Goal: Information Seeking & Learning: Learn about a topic

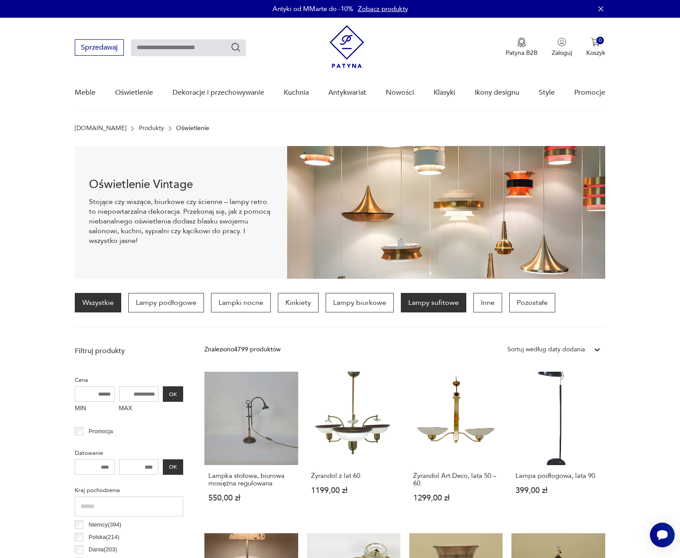
click at [431, 305] on p "Lampy sufitowe" at bounding box center [433, 302] width 65 height 19
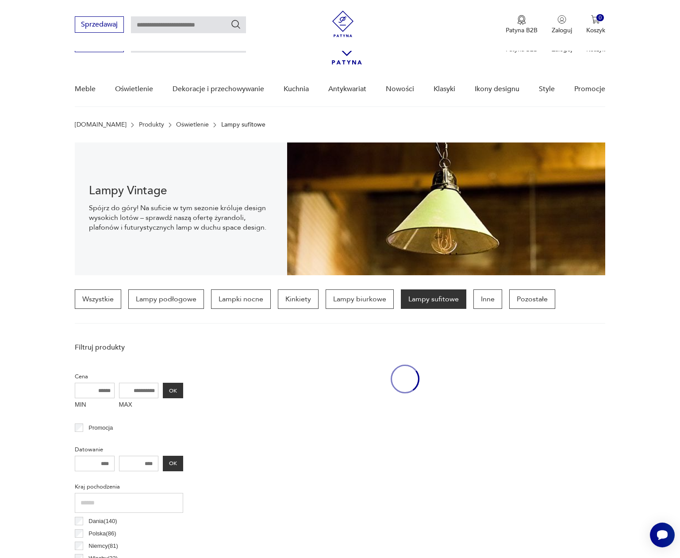
scroll to position [208, 0]
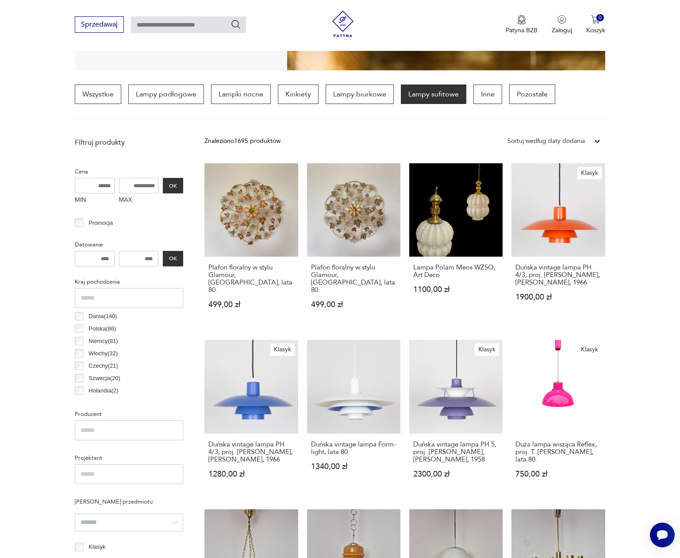
click at [136, 182] on input "MAX" at bounding box center [139, 185] width 40 height 15
type input "****"
click at [169, 187] on button "OK" at bounding box center [173, 185] width 20 height 15
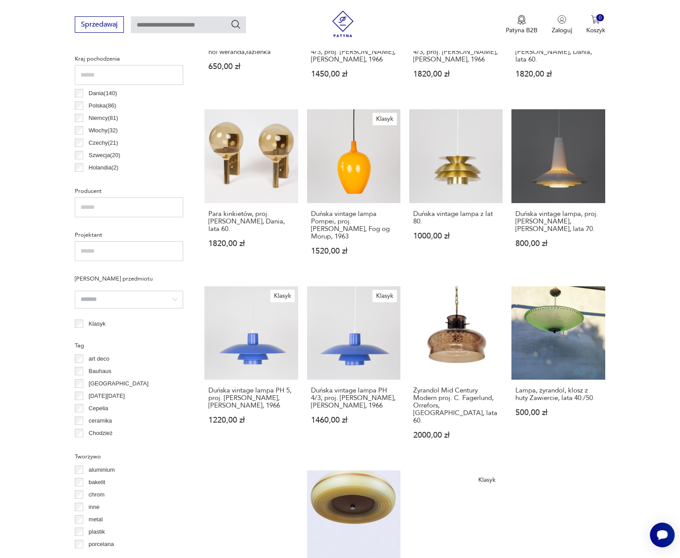
scroll to position [554, 0]
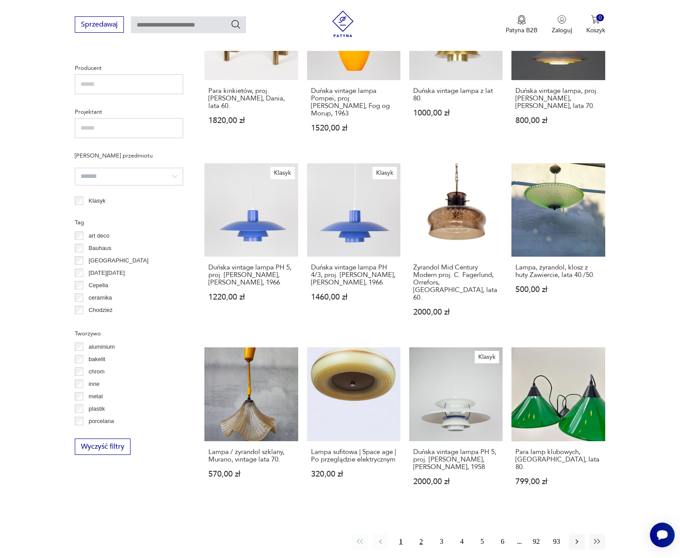
click at [418, 533] on button "2" at bounding box center [421, 541] width 16 height 16
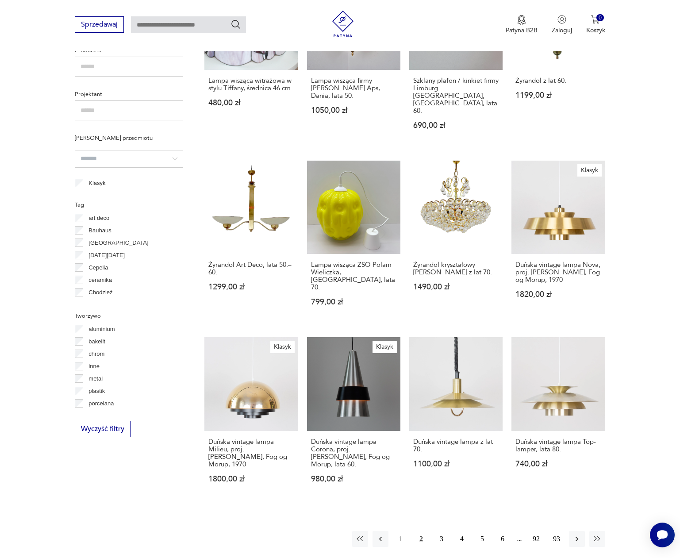
scroll to position [590, 0]
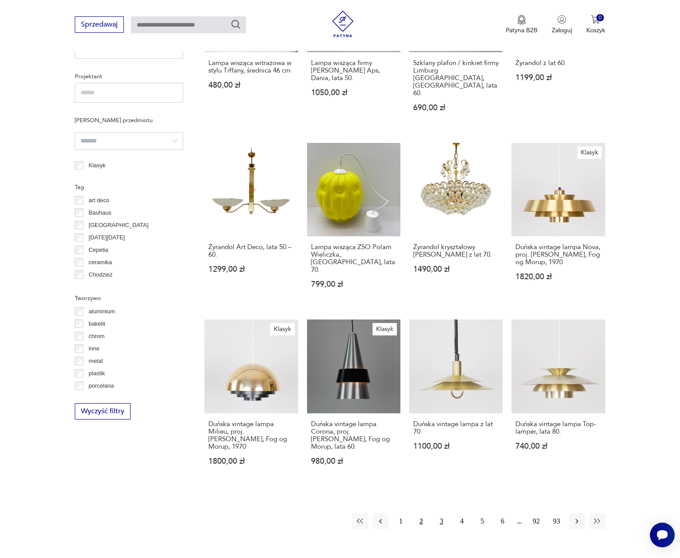
click at [441, 513] on button "3" at bounding box center [441, 521] width 16 height 16
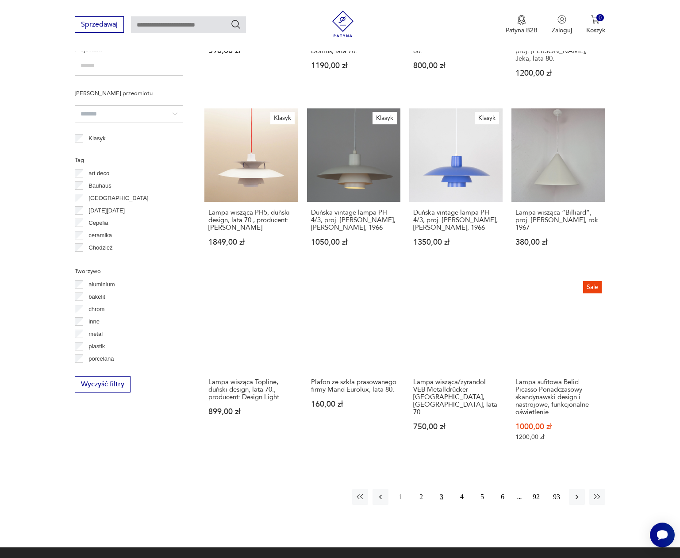
scroll to position [622, 0]
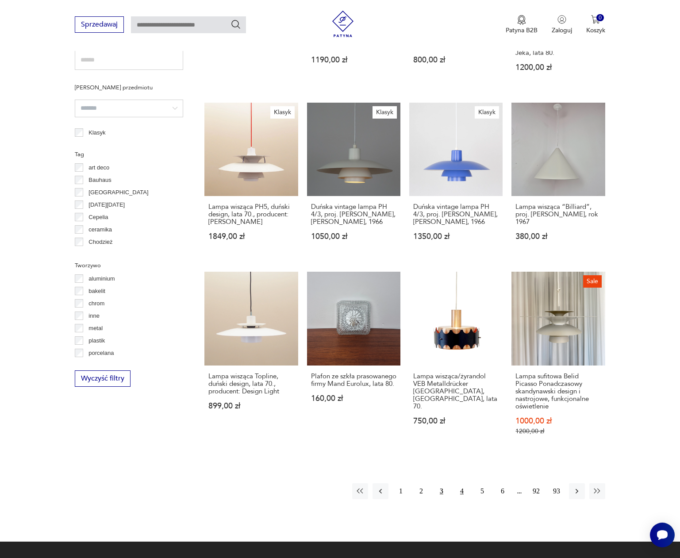
click at [461, 483] on button "4" at bounding box center [462, 491] width 16 height 16
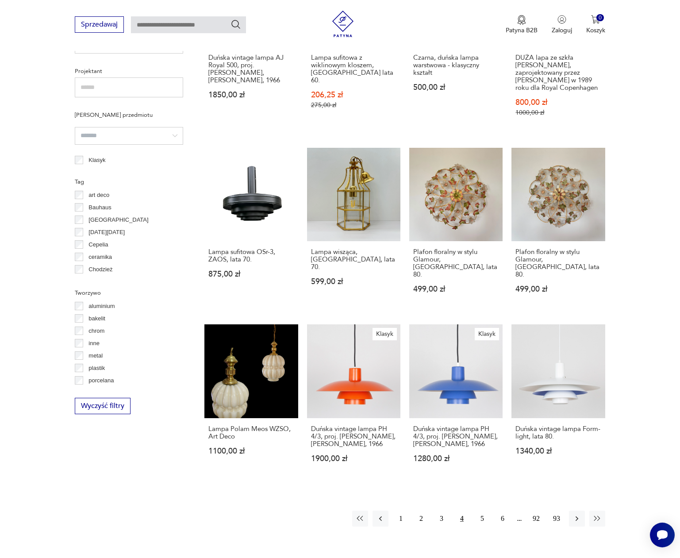
scroll to position [596, 0]
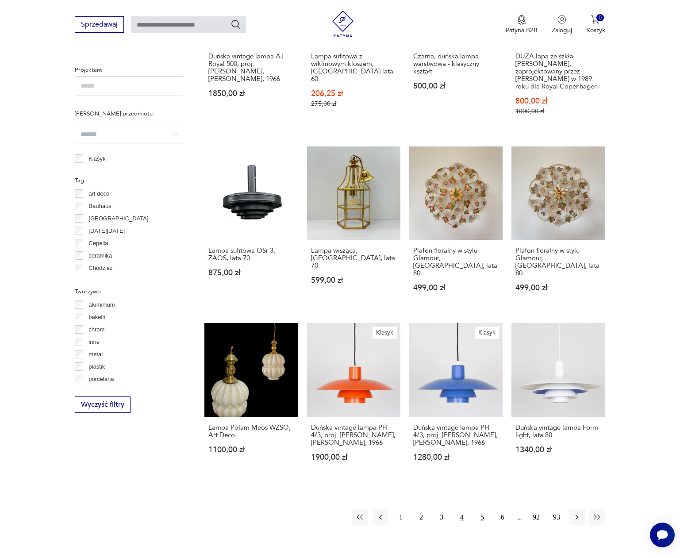
click at [477, 509] on button "5" at bounding box center [482, 517] width 16 height 16
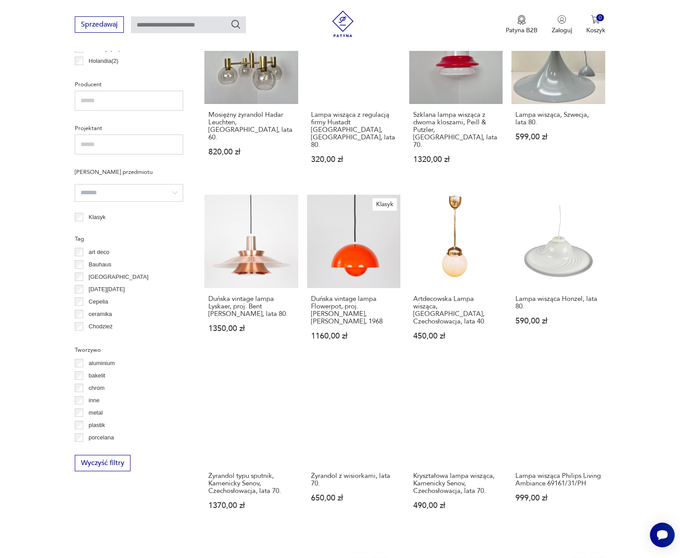
scroll to position [555, 0]
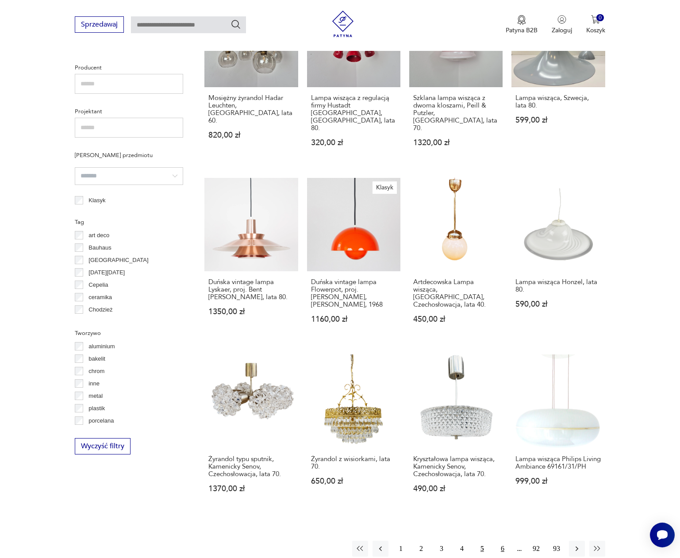
click at [504, 540] on button "6" at bounding box center [502, 548] width 16 height 16
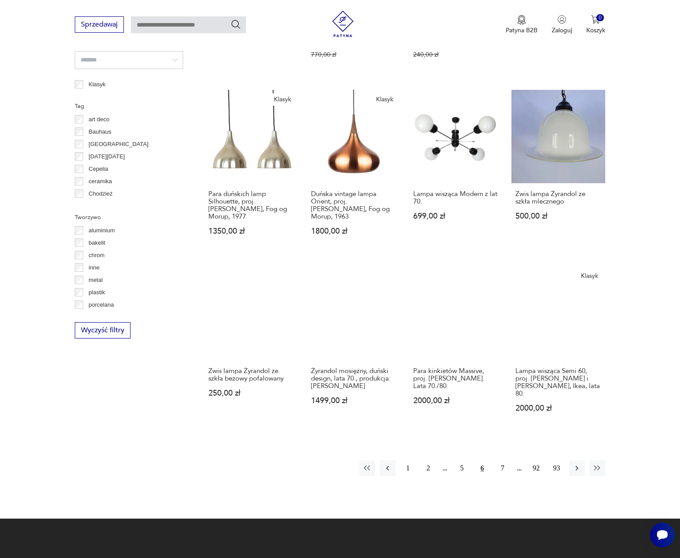
scroll to position [704, 0]
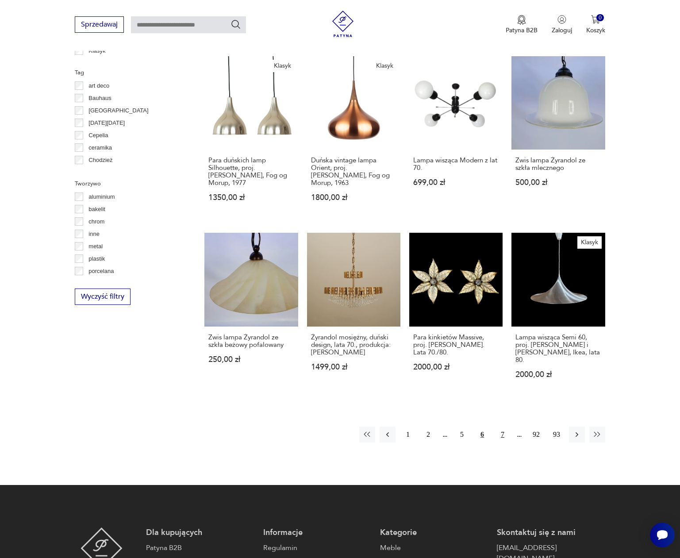
click at [502, 426] on button "7" at bounding box center [502, 434] width 16 height 16
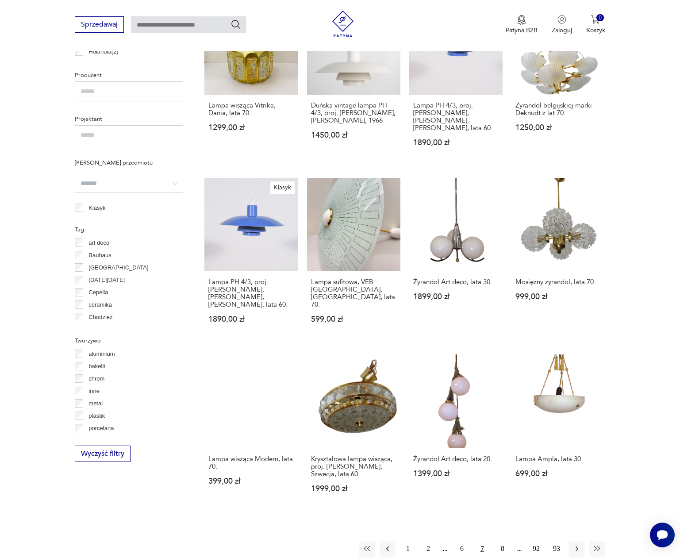
scroll to position [651, 0]
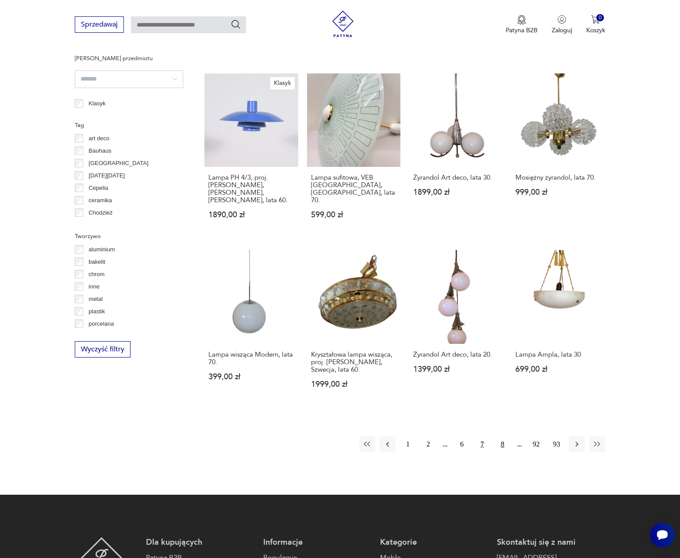
click at [502, 436] on button "8" at bounding box center [502, 444] width 16 height 16
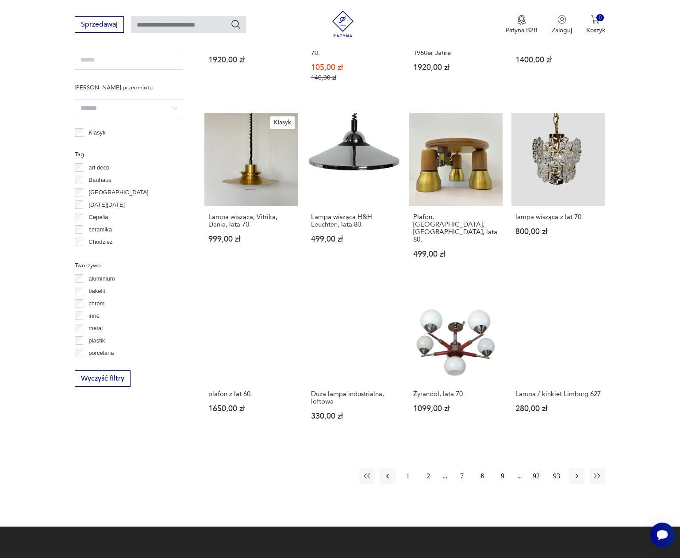
scroll to position [636, 0]
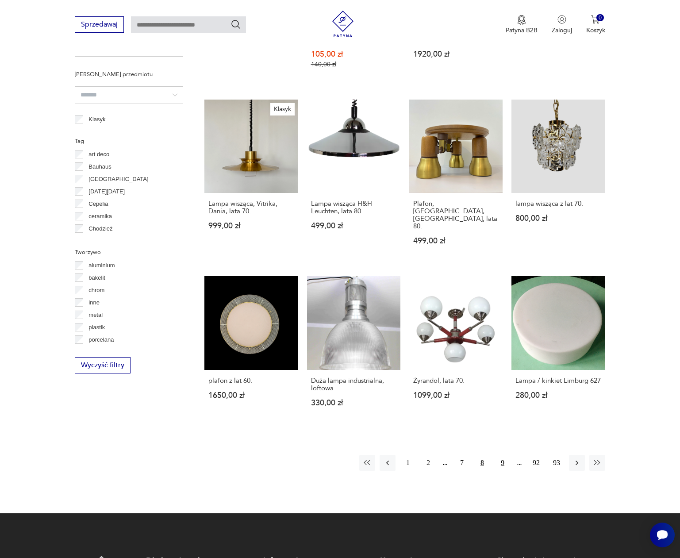
click at [504, 455] on button "9" at bounding box center [502, 463] width 16 height 16
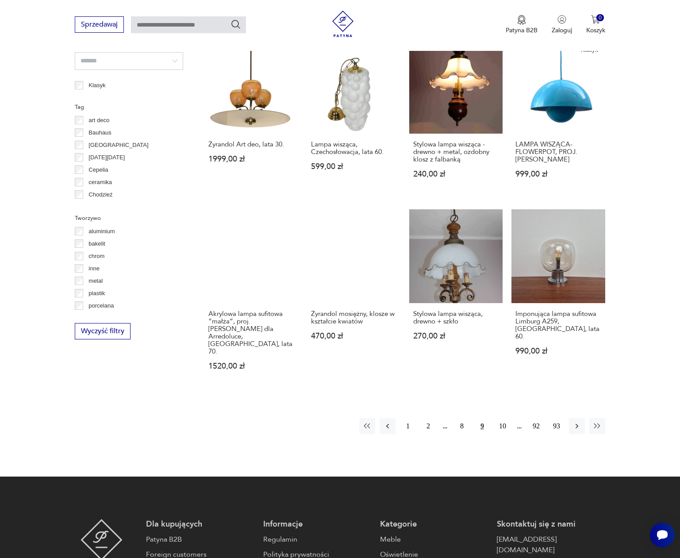
scroll to position [678, 0]
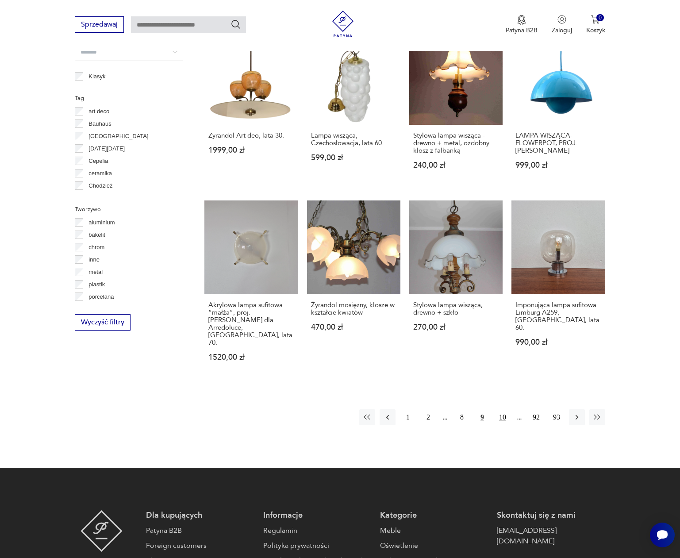
click at [503, 409] on button "10" at bounding box center [502, 417] width 16 height 16
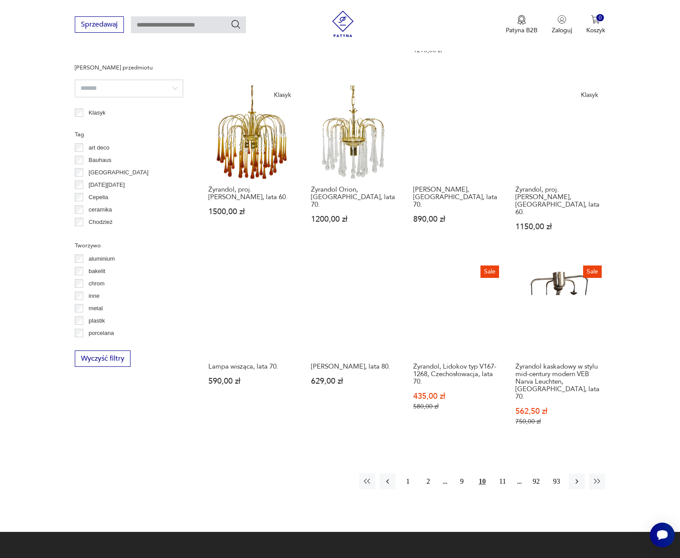
scroll to position [650, 0]
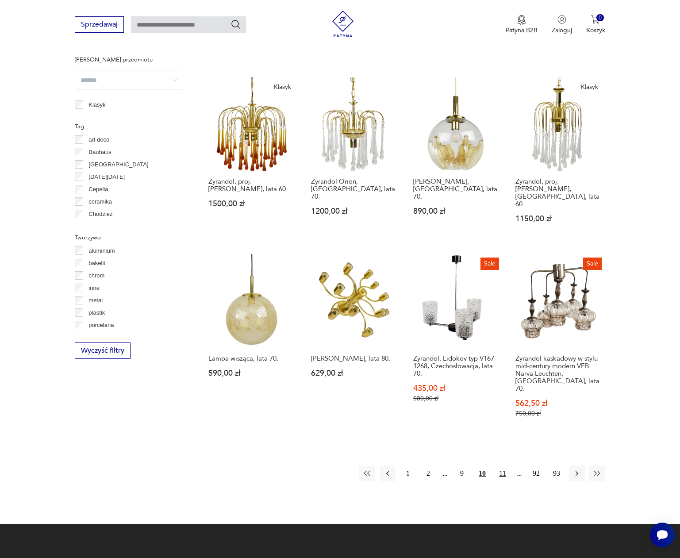
click at [504, 465] on button "11" at bounding box center [502, 473] width 16 height 16
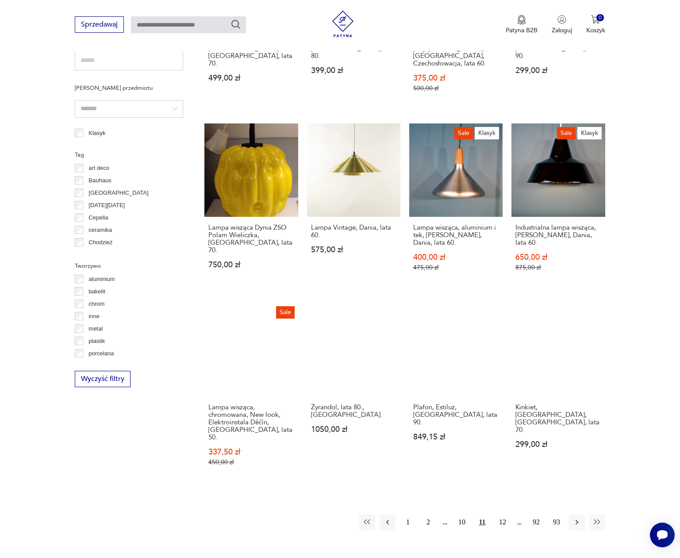
scroll to position [627, 0]
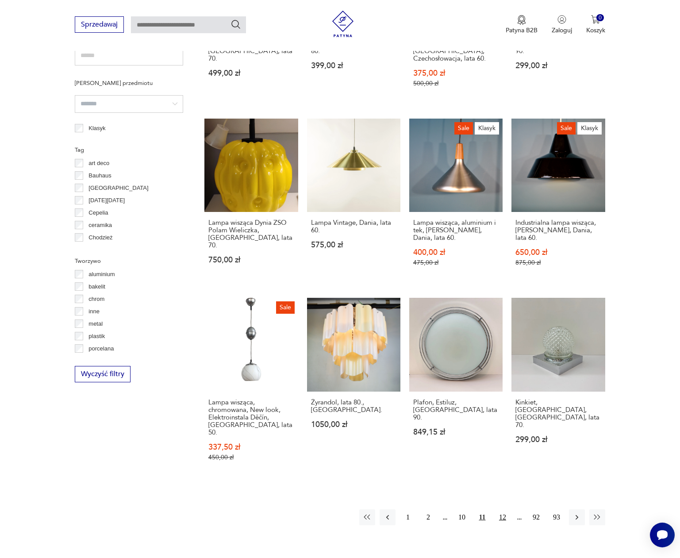
click at [500, 509] on button "12" at bounding box center [502, 517] width 16 height 16
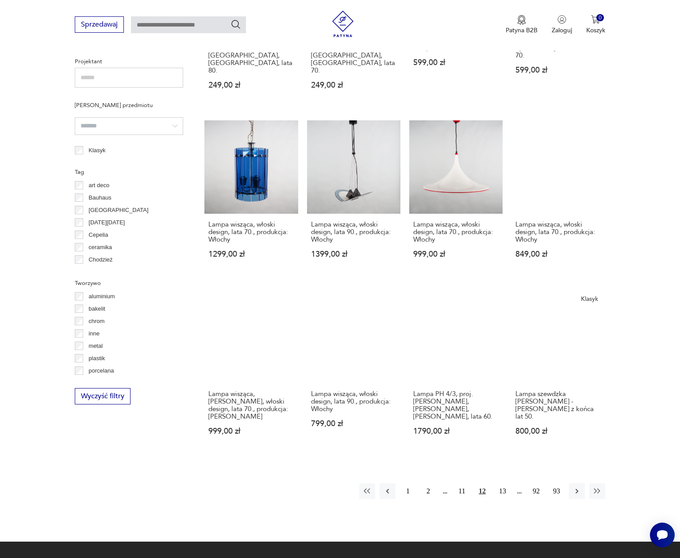
scroll to position [611, 0]
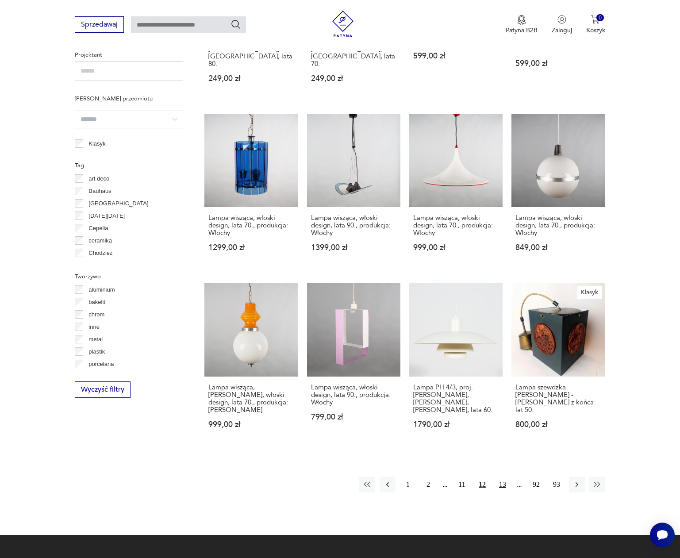
click at [501, 476] on button "13" at bounding box center [502, 484] width 16 height 16
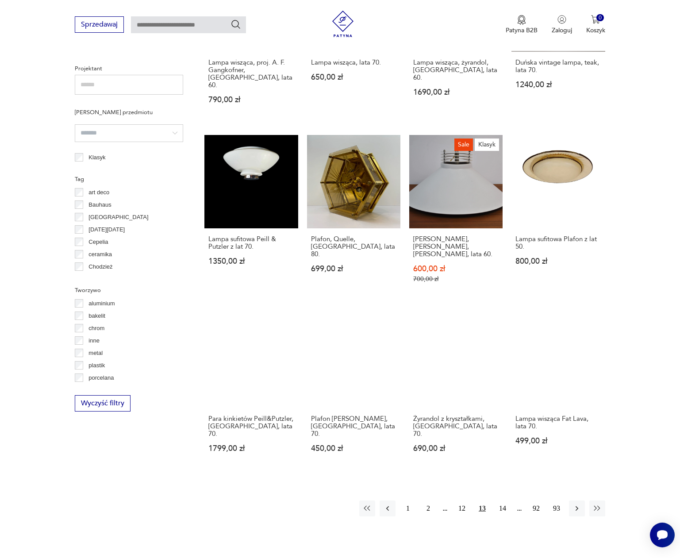
scroll to position [605, 0]
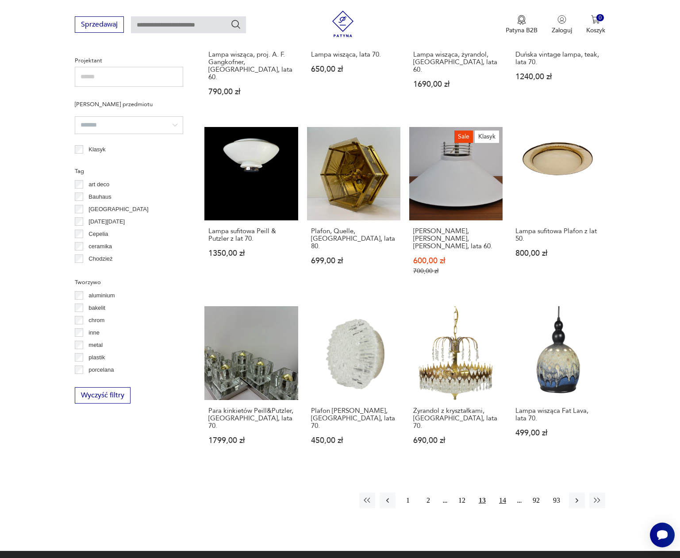
click at [502, 492] on button "14" at bounding box center [502, 500] width 16 height 16
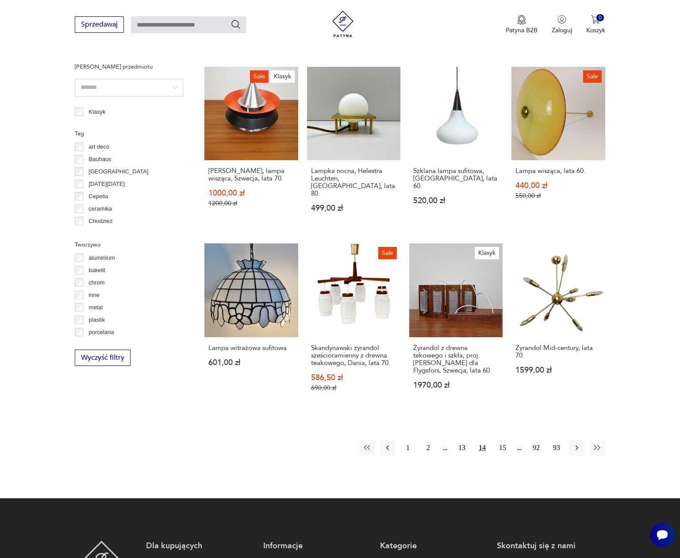
scroll to position [647, 0]
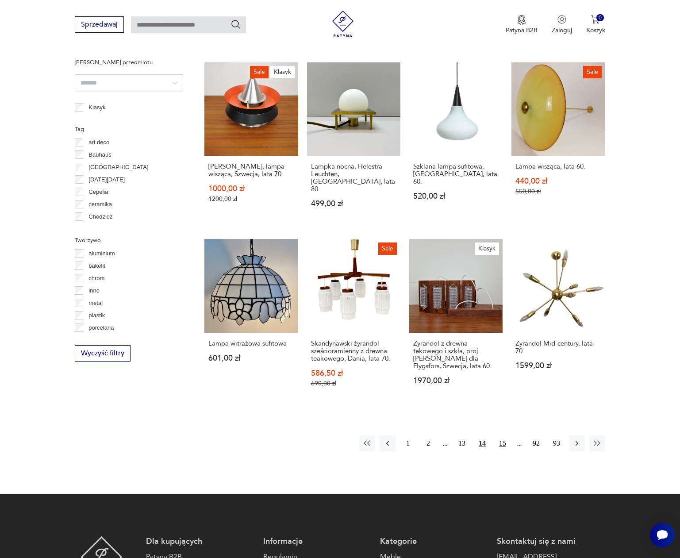
click at [505, 435] on button "15" at bounding box center [502, 443] width 16 height 16
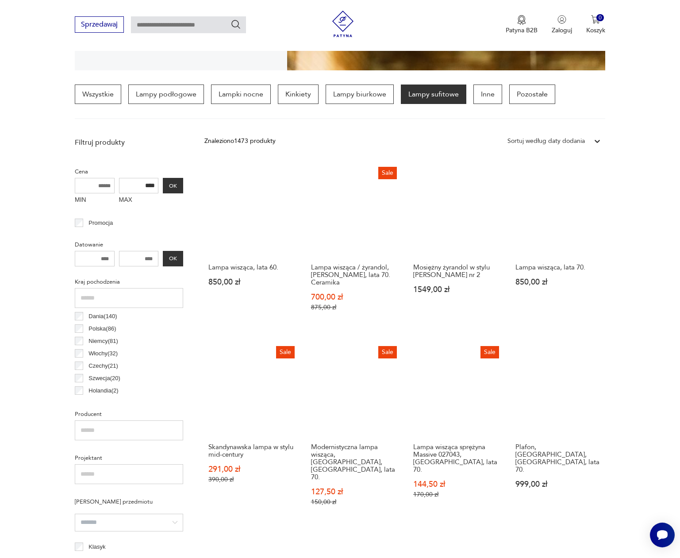
scroll to position [696, 0]
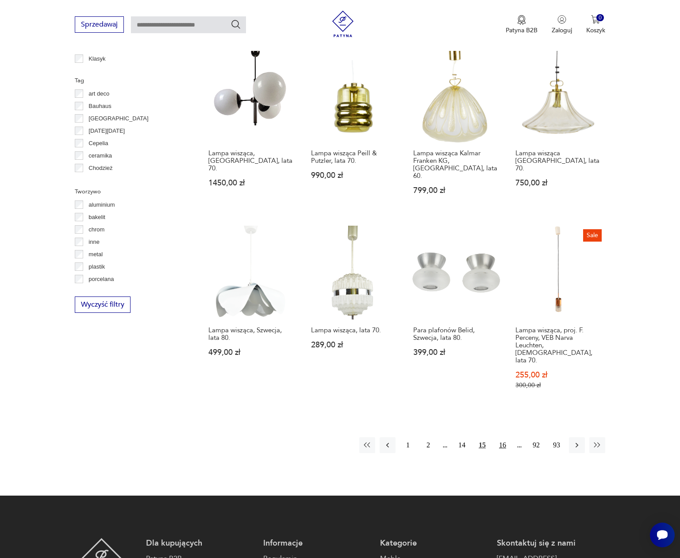
click at [503, 437] on button "16" at bounding box center [502, 445] width 16 height 16
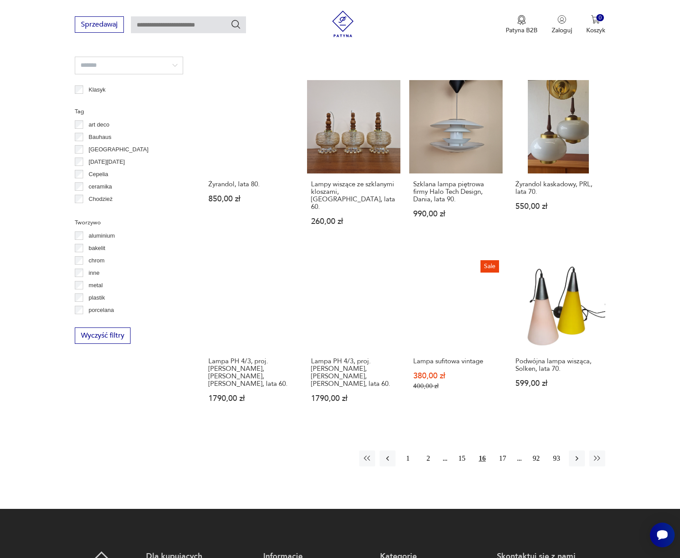
scroll to position [685, 0]
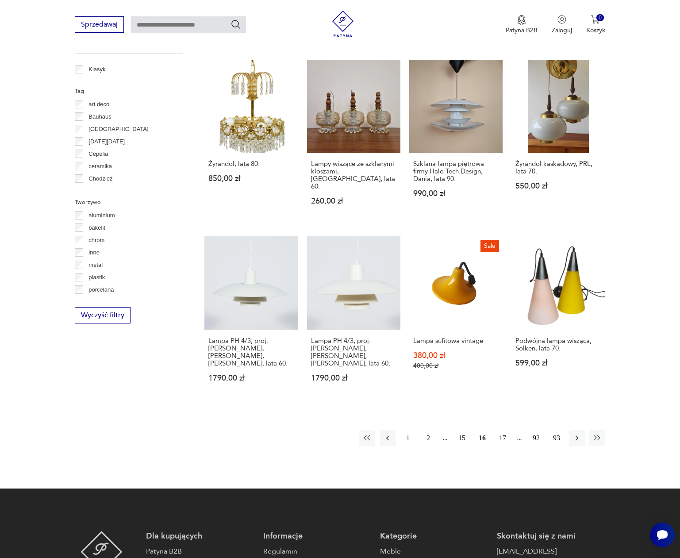
click at [507, 430] on button "17" at bounding box center [502, 438] width 16 height 16
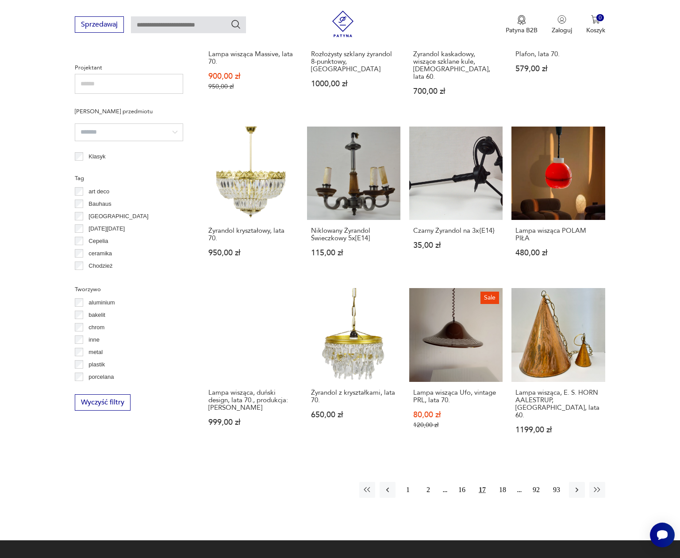
scroll to position [683, 0]
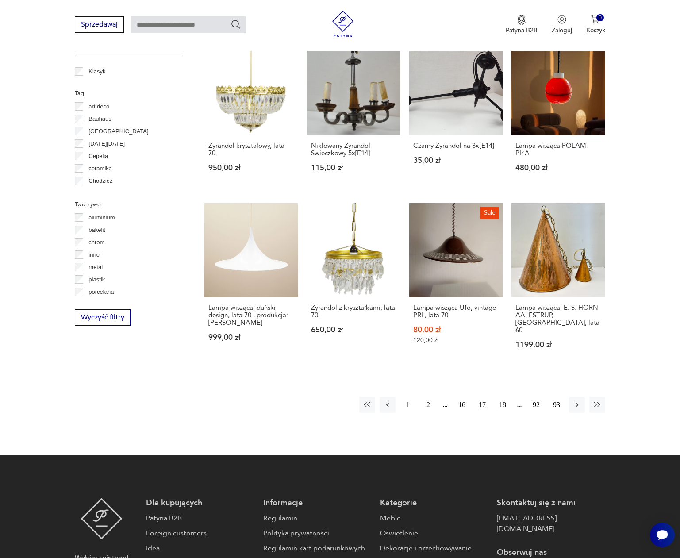
click at [500, 397] on button "18" at bounding box center [502, 405] width 16 height 16
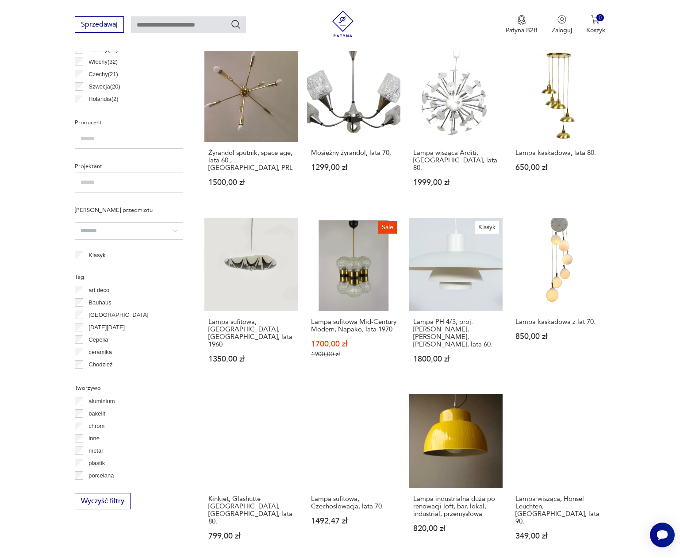
scroll to position [631, 0]
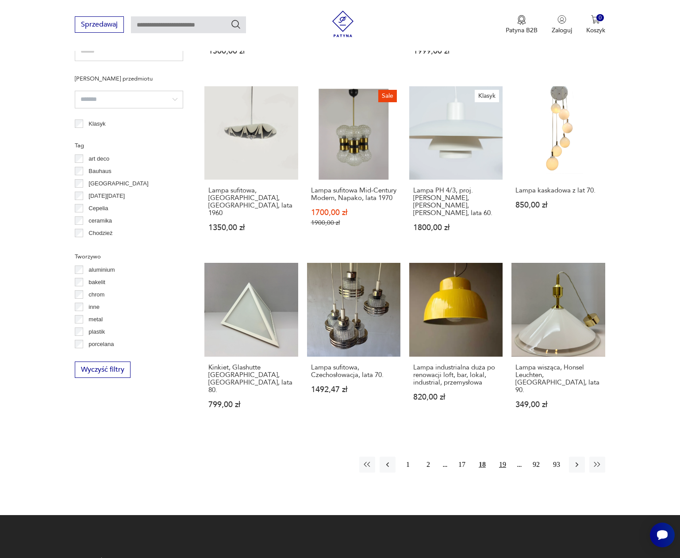
click at [505, 456] on button "19" at bounding box center [502, 464] width 16 height 16
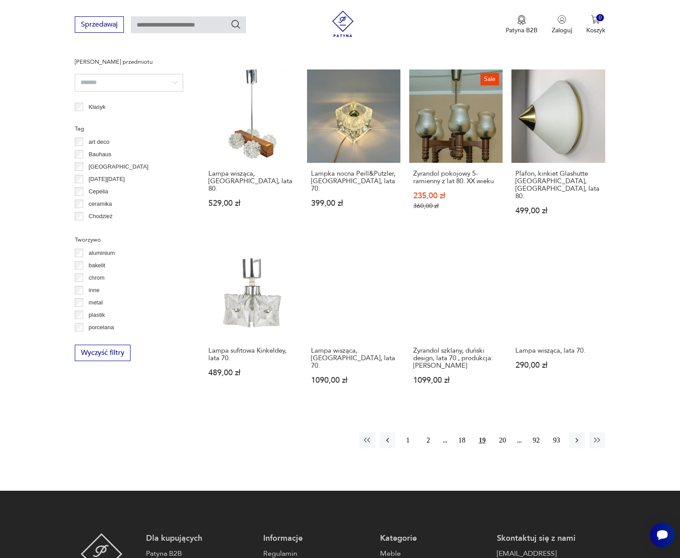
scroll to position [721, 0]
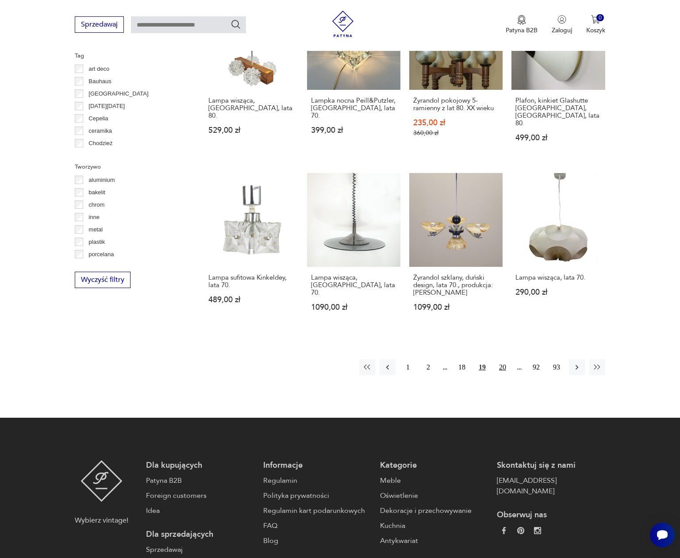
click at [502, 359] on button "20" at bounding box center [502, 367] width 16 height 16
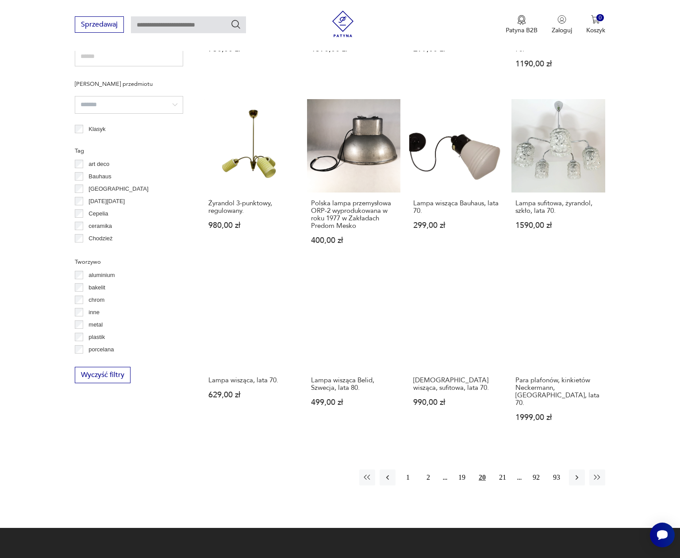
scroll to position [649, 0]
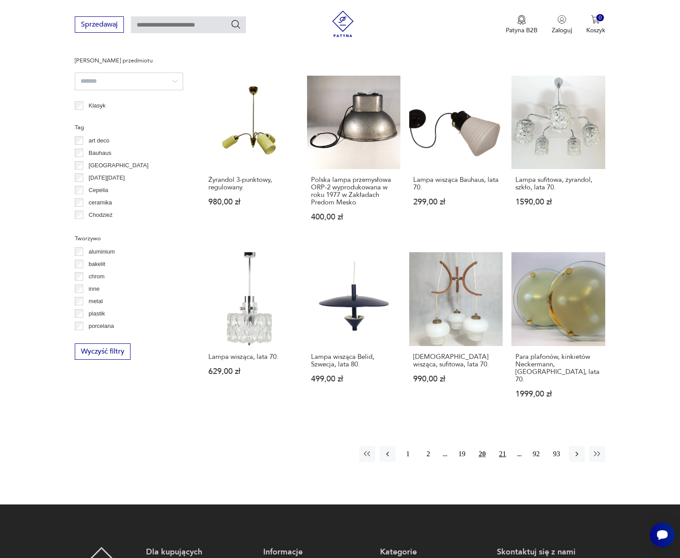
click at [502, 446] on button "21" at bounding box center [502, 454] width 16 height 16
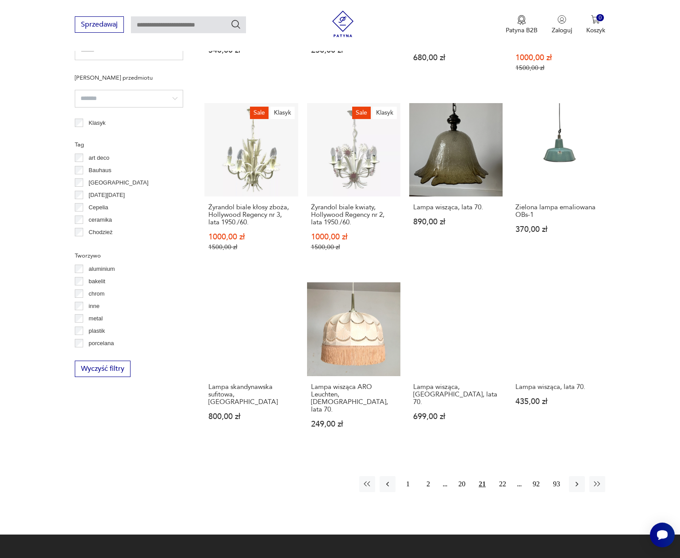
scroll to position [638, 0]
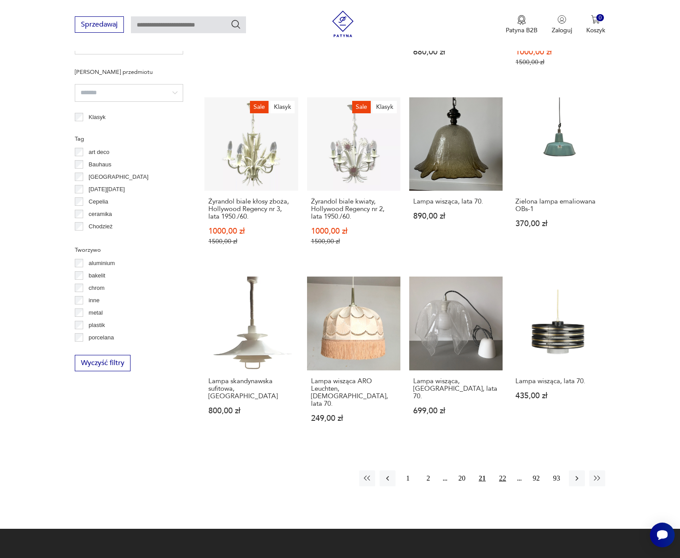
click at [500, 470] on button "22" at bounding box center [502, 478] width 16 height 16
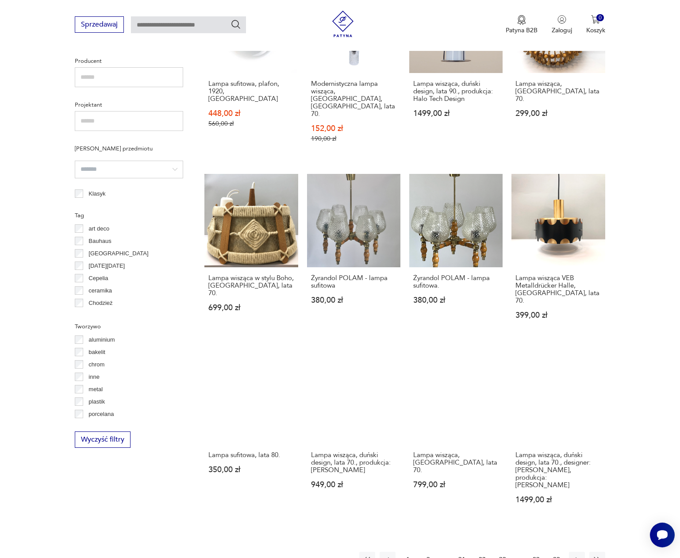
scroll to position [674, 0]
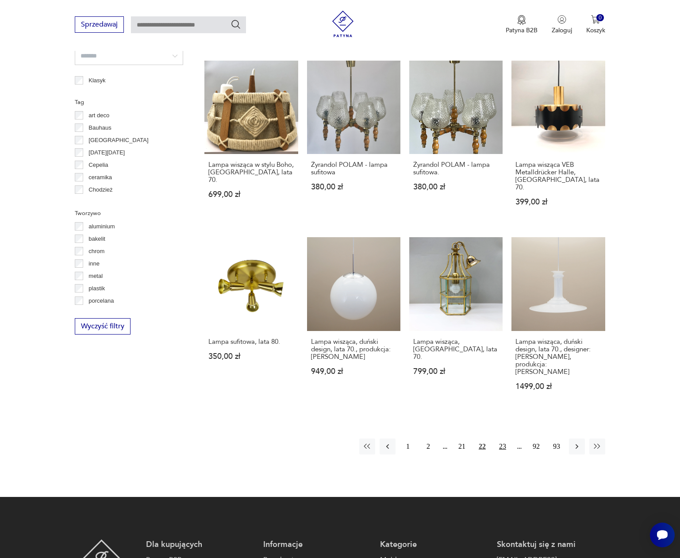
click at [502, 438] on button "23" at bounding box center [502, 446] width 16 height 16
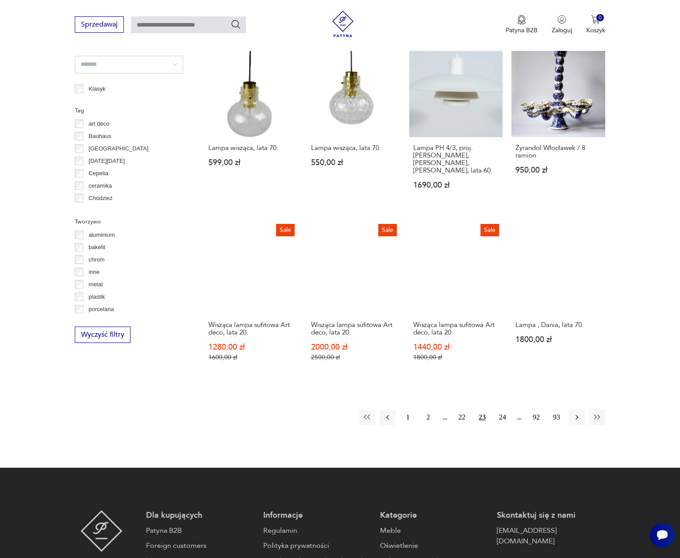
scroll to position [701, 0]
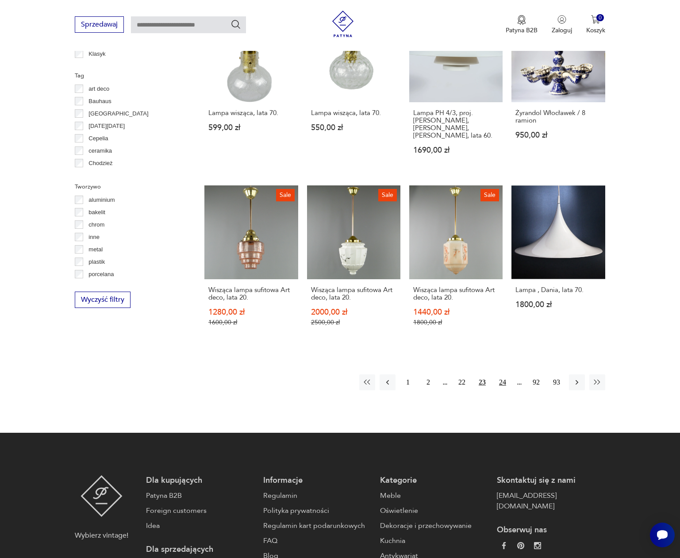
click at [506, 374] on button "24" at bounding box center [502, 382] width 16 height 16
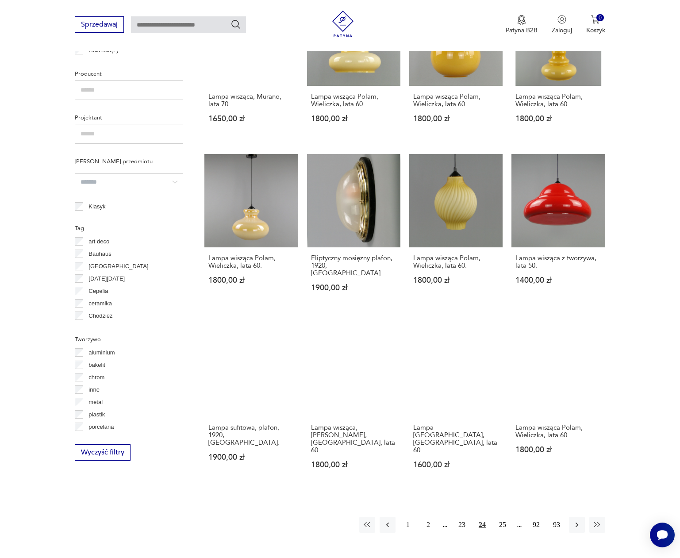
scroll to position [568, 0]
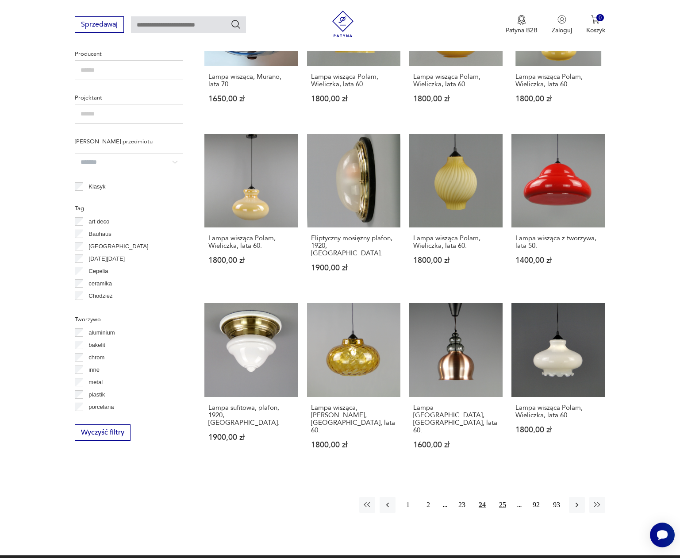
click at [499, 497] on button "25" at bounding box center [502, 505] width 16 height 16
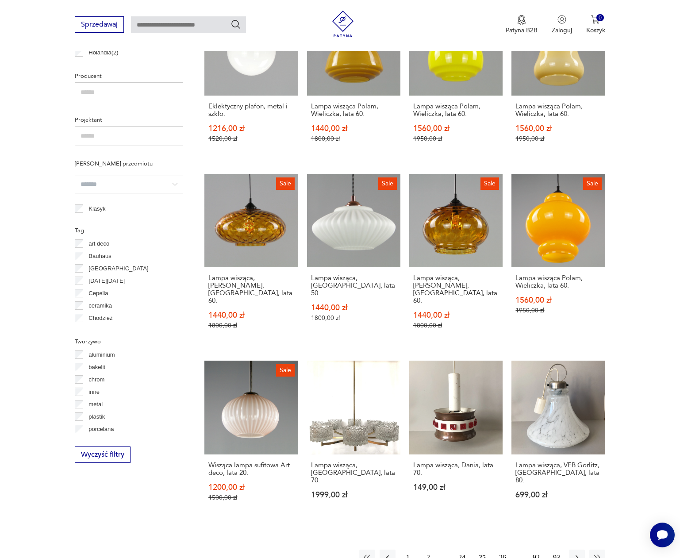
scroll to position [597, 0]
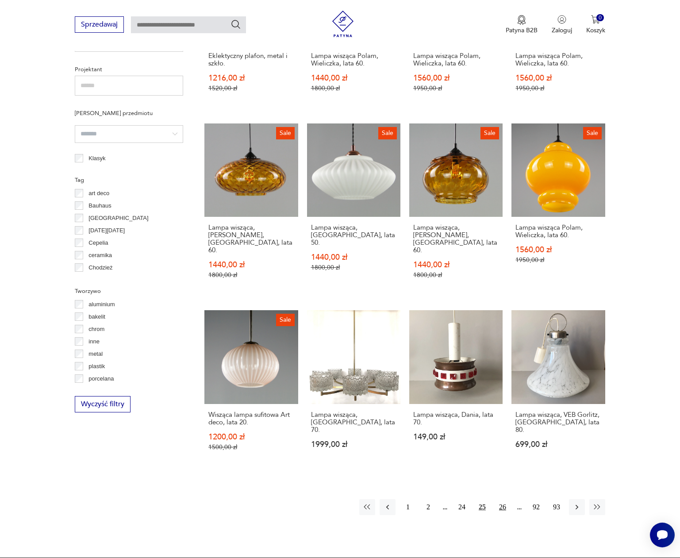
drag, startPoint x: 499, startPoint y: 477, endPoint x: 414, endPoint y: 474, distance: 84.5
click at [499, 499] on button "26" at bounding box center [502, 507] width 16 height 16
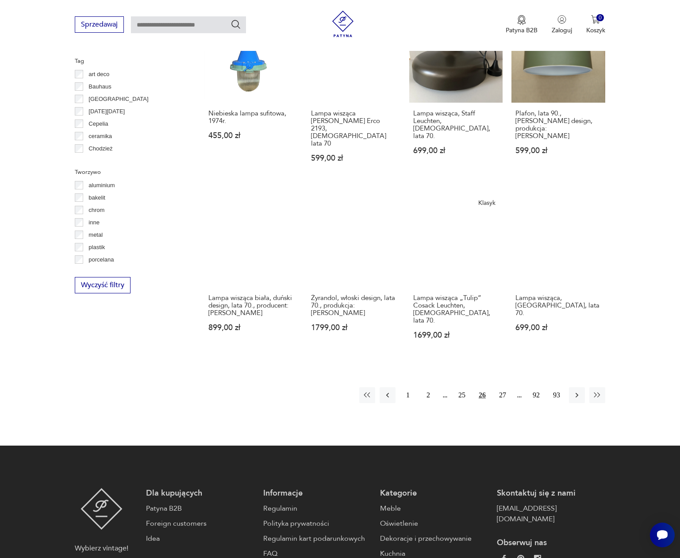
scroll to position [732, 0]
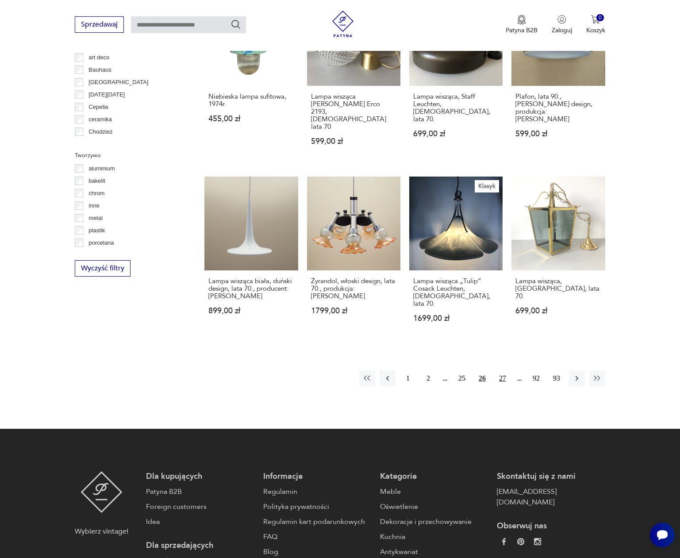
click at [502, 370] on button "27" at bounding box center [502, 378] width 16 height 16
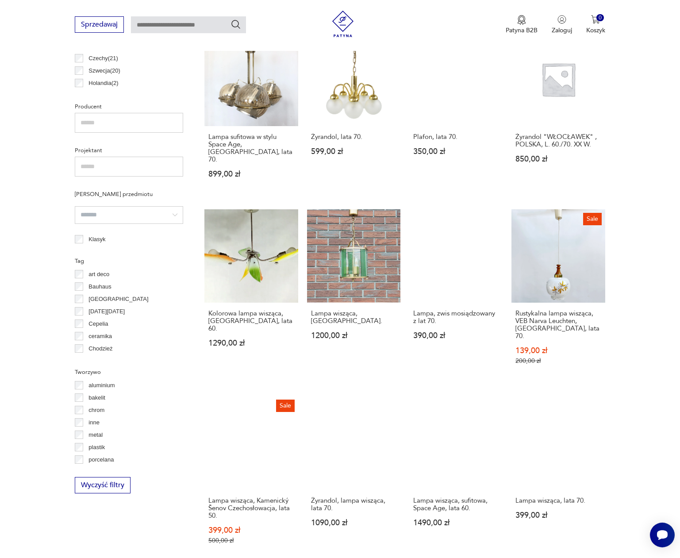
scroll to position [579, 0]
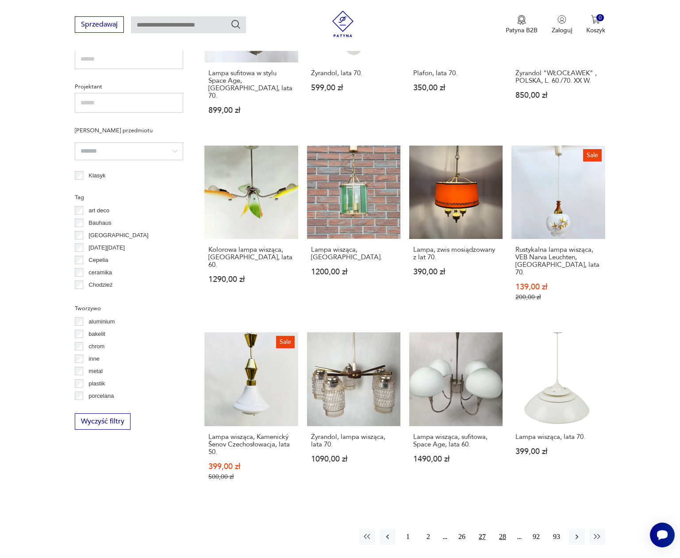
click at [503, 528] on button "28" at bounding box center [502, 536] width 16 height 16
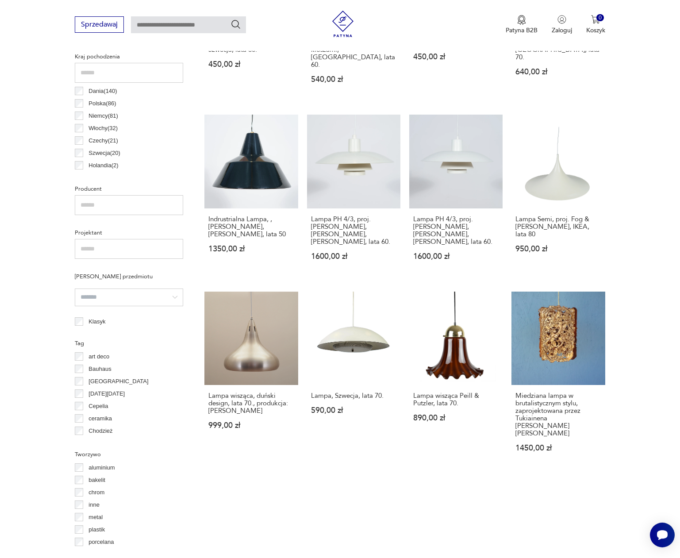
scroll to position [550, 0]
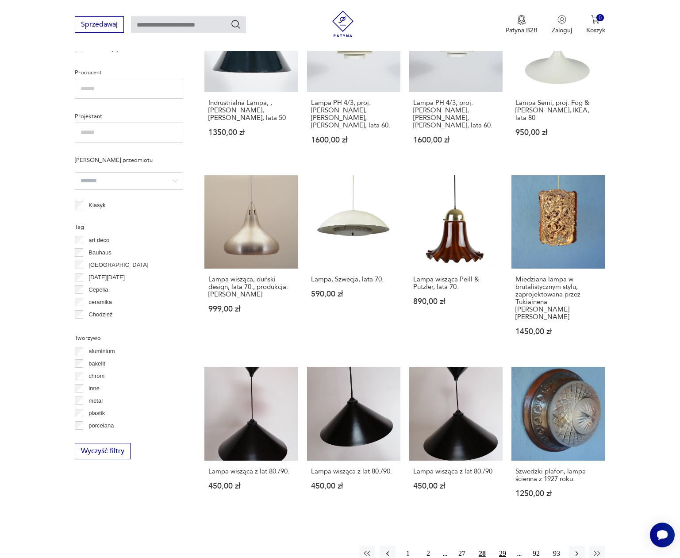
click at [504, 545] on button "29" at bounding box center [502, 553] width 16 height 16
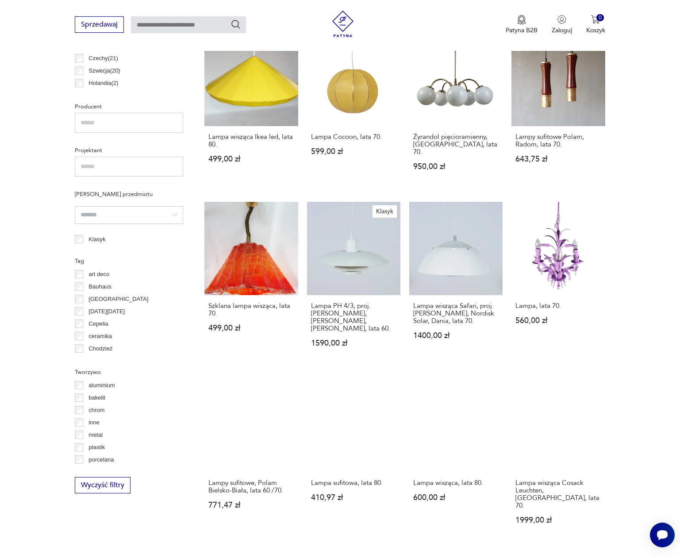
scroll to position [601, 0]
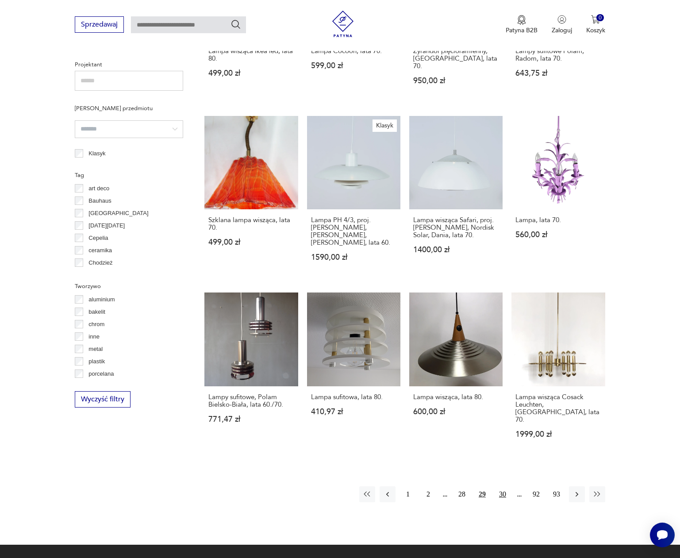
click at [502, 486] on button "30" at bounding box center [502, 494] width 16 height 16
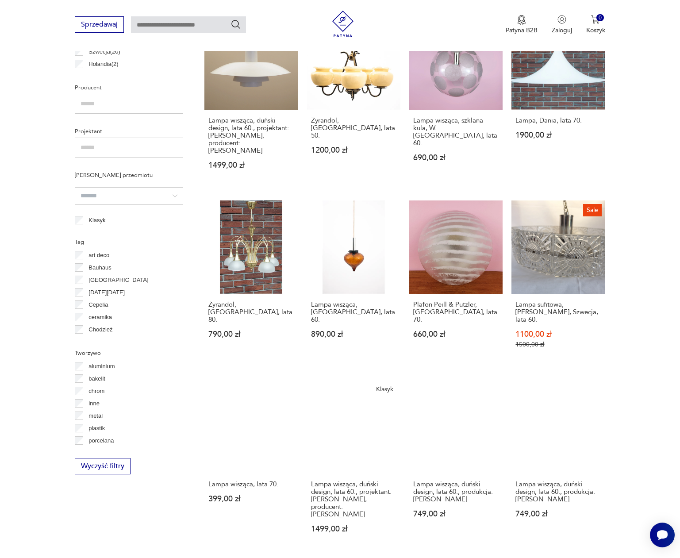
scroll to position [584, 0]
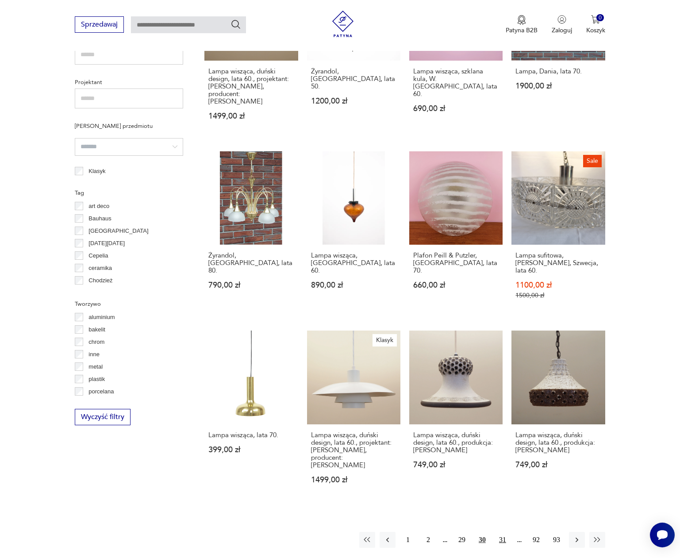
click at [498, 532] on button "31" at bounding box center [502, 540] width 16 height 16
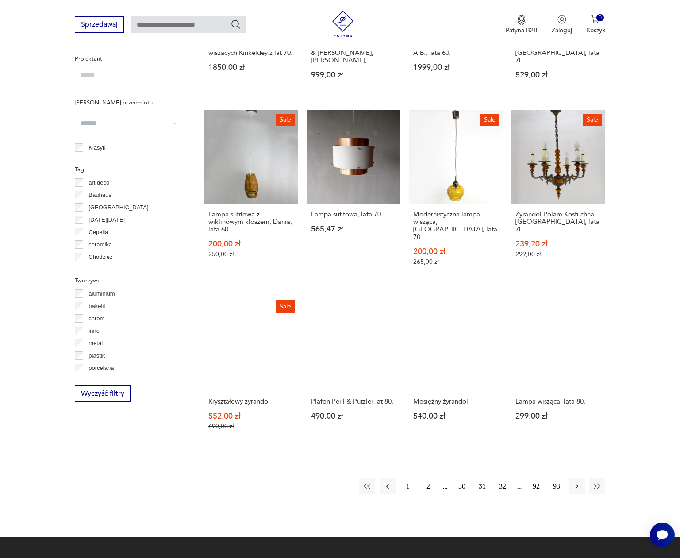
scroll to position [637, 0]
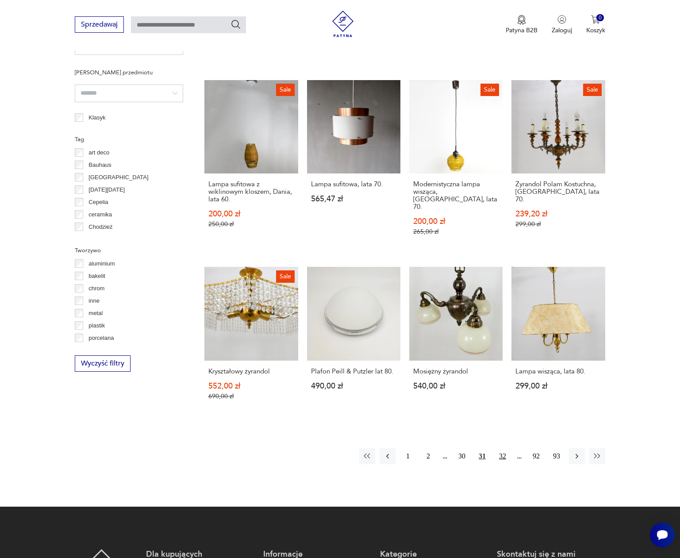
click at [502, 448] on button "32" at bounding box center [502, 456] width 16 height 16
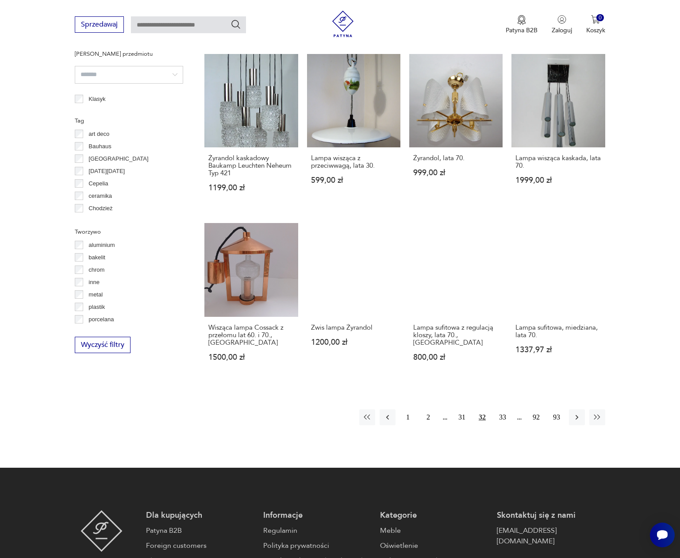
scroll to position [819, 0]
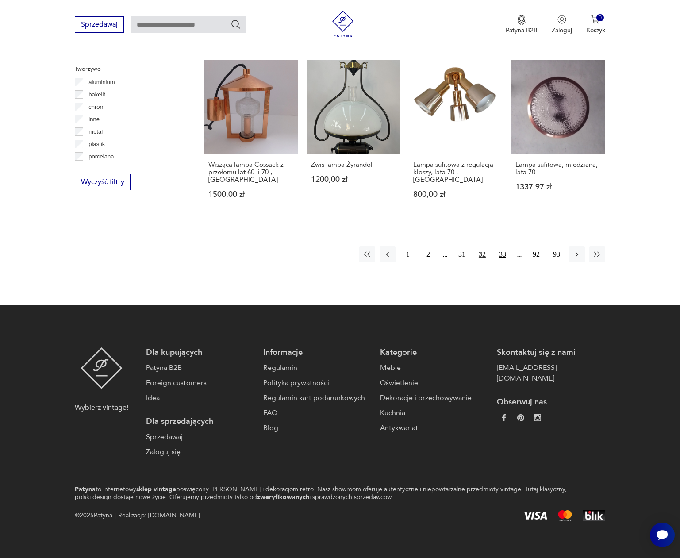
click at [502, 249] on button "33" at bounding box center [502, 254] width 16 height 16
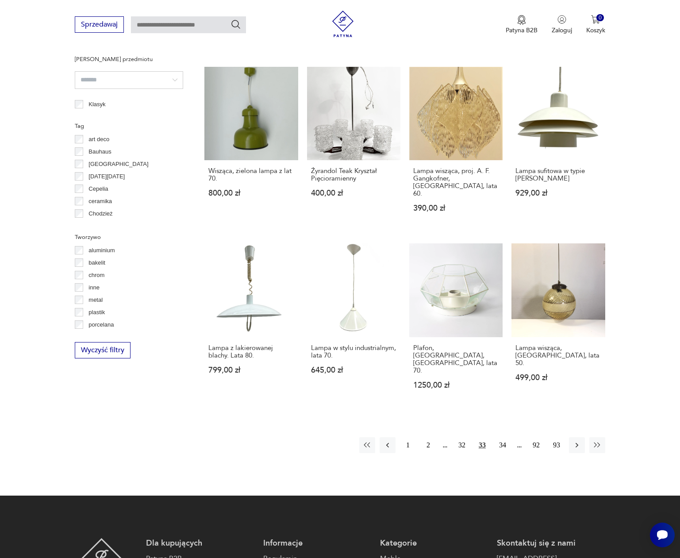
scroll to position [588, 0]
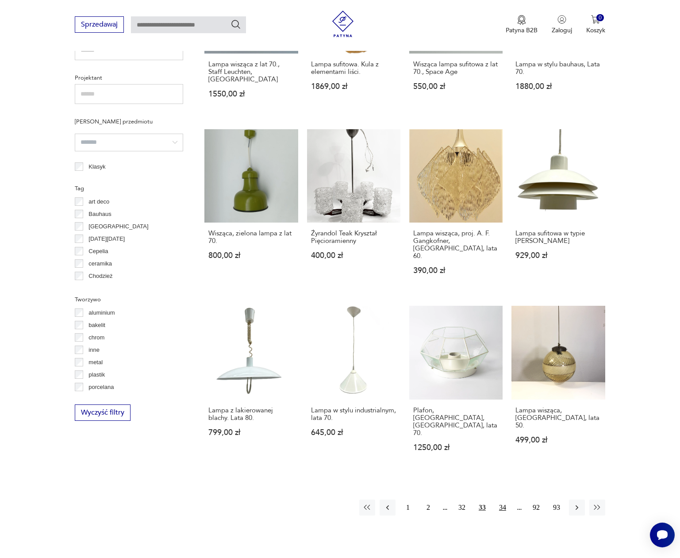
click at [500, 499] on button "34" at bounding box center [502, 507] width 16 height 16
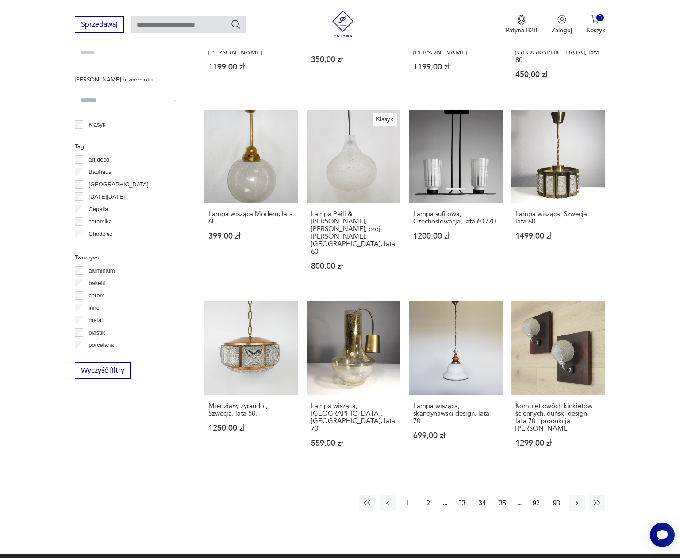
scroll to position [631, 0]
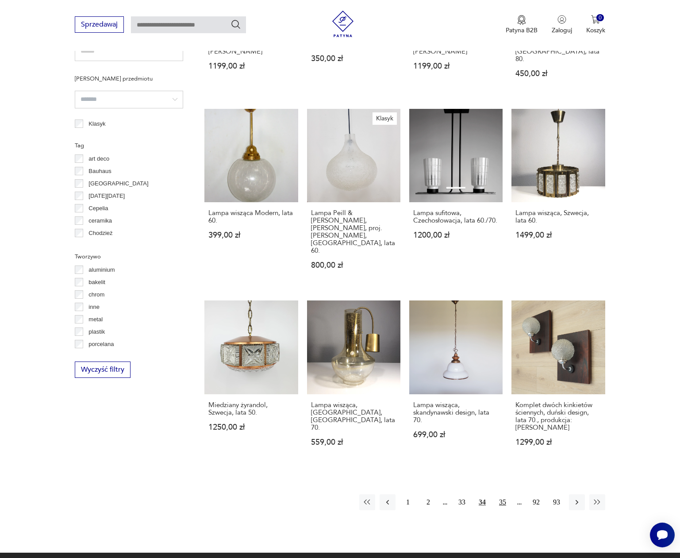
click at [503, 494] on button "35" at bounding box center [502, 502] width 16 height 16
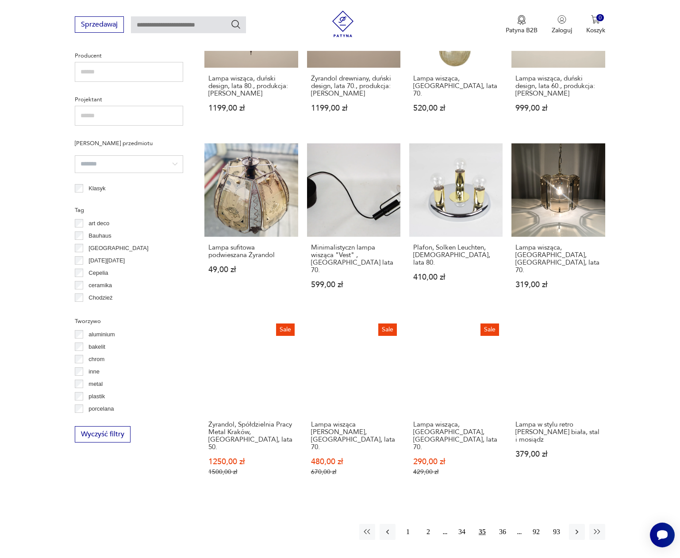
scroll to position [569, 0]
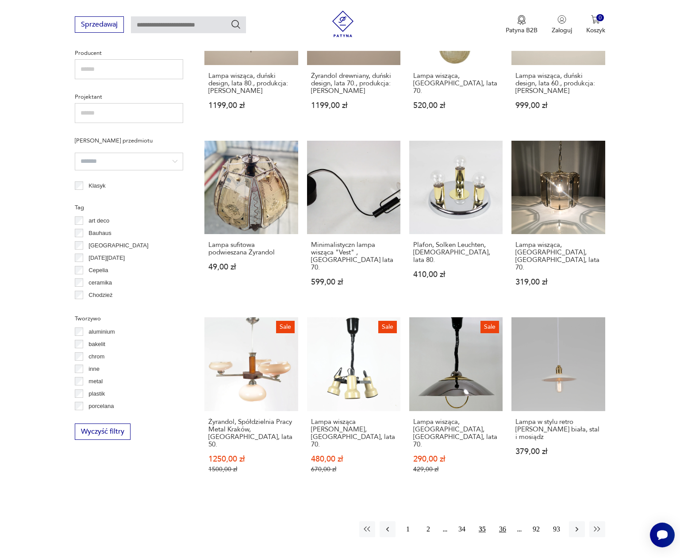
click at [500, 521] on button "36" at bounding box center [502, 529] width 16 height 16
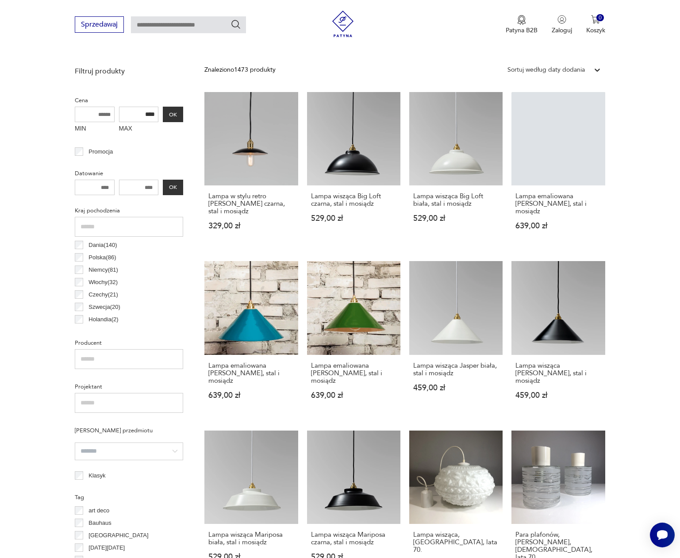
scroll to position [595, 0]
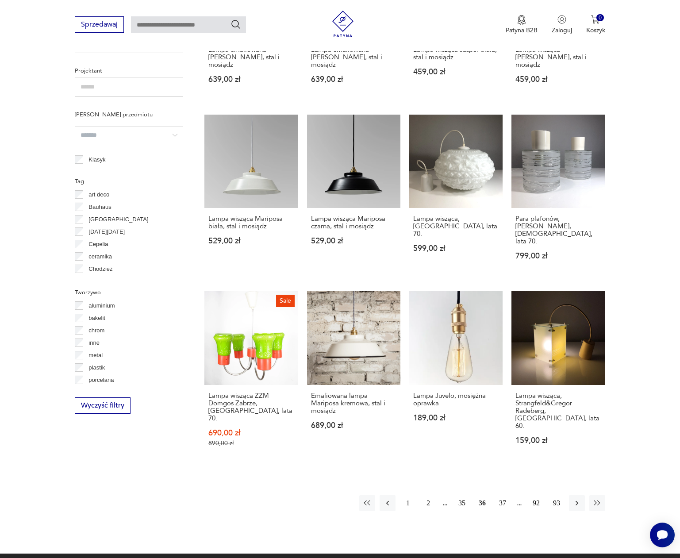
click at [503, 495] on button "37" at bounding box center [502, 503] width 16 height 16
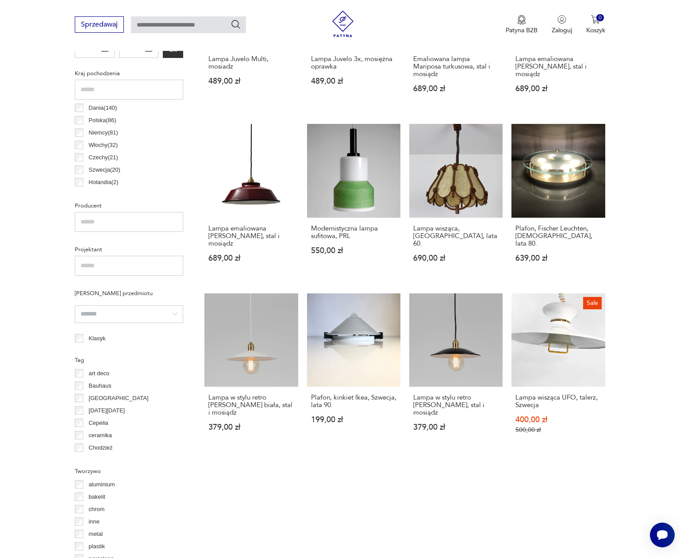
scroll to position [613, 0]
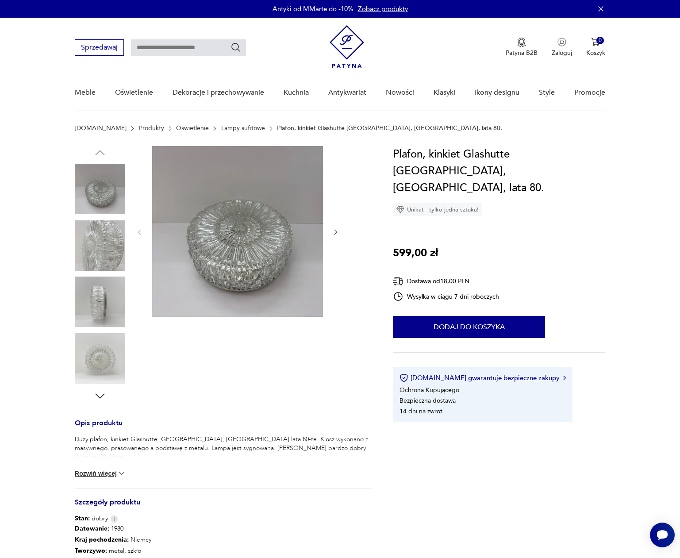
click at [87, 348] on img at bounding box center [100, 358] width 50 height 50
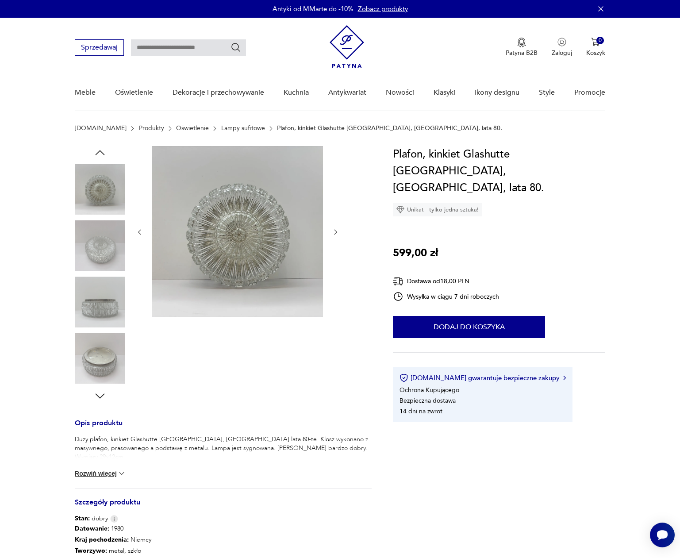
click at [114, 472] on button "Rozwiń więcej" at bounding box center [100, 473] width 51 height 9
click at [253, 365] on div at bounding box center [237, 274] width 203 height 257
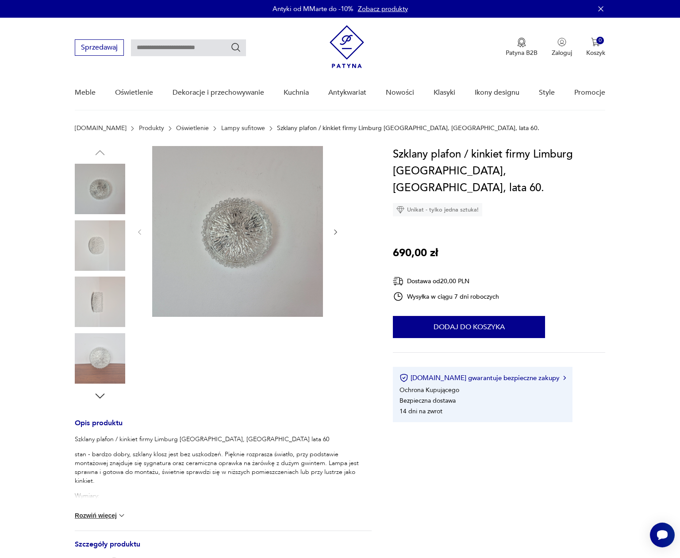
click at [108, 246] on img at bounding box center [100, 245] width 50 height 50
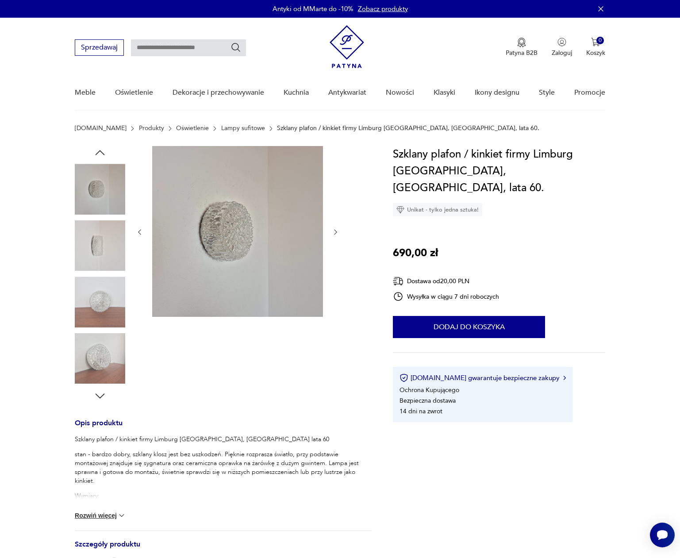
click at [110, 511] on button "Rozwiń więcej" at bounding box center [100, 515] width 51 height 9
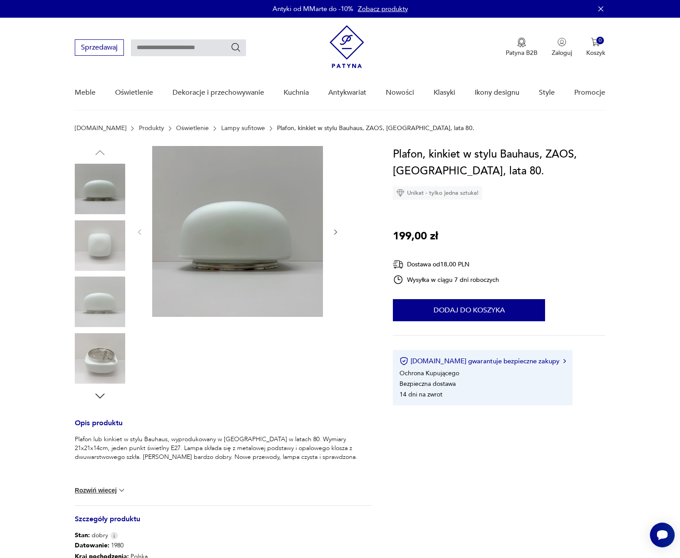
click at [93, 356] on img at bounding box center [100, 358] width 50 height 50
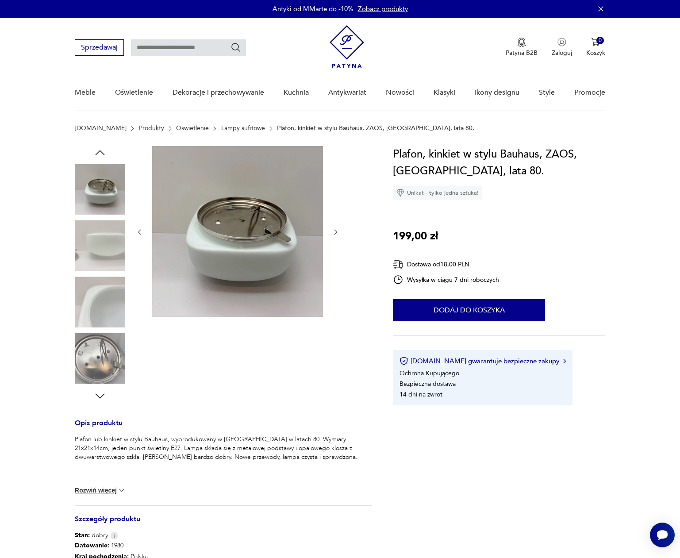
click at [101, 346] on img at bounding box center [100, 358] width 50 height 50
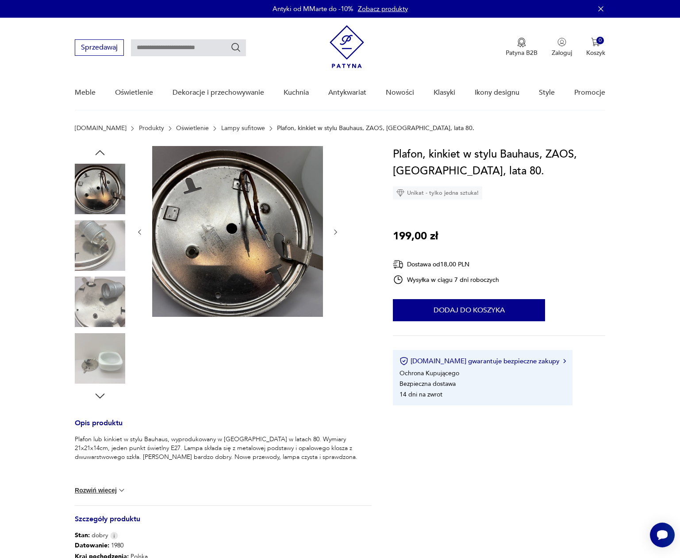
click at [103, 309] on img at bounding box center [100, 301] width 50 height 50
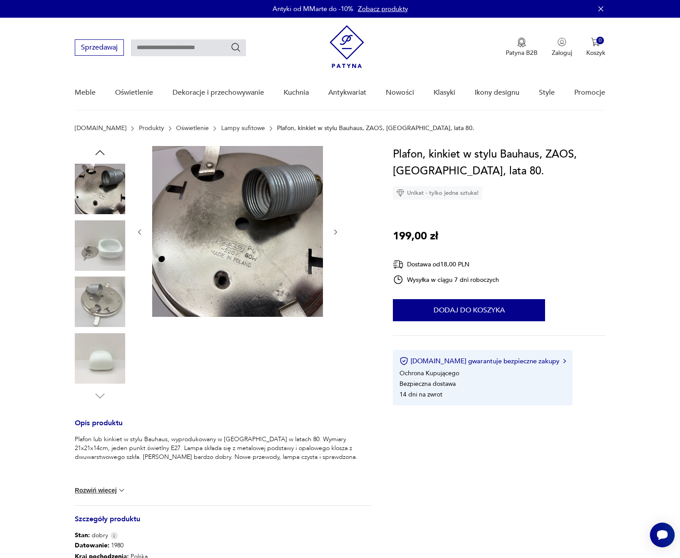
click at [101, 345] on img at bounding box center [100, 358] width 50 height 50
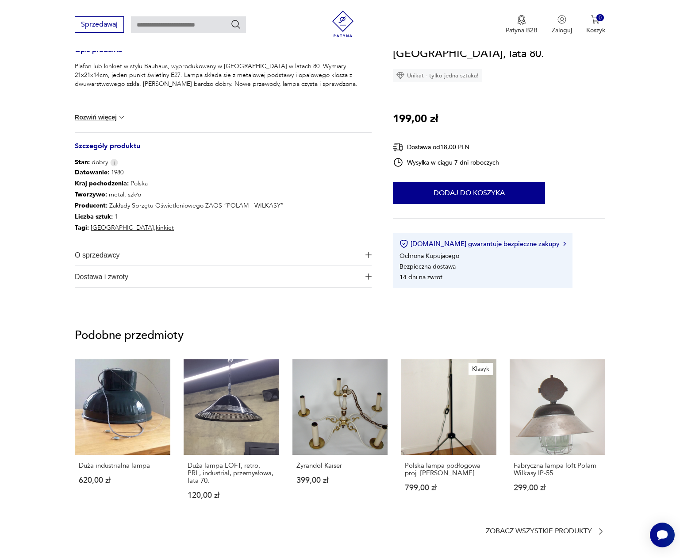
scroll to position [295, 0]
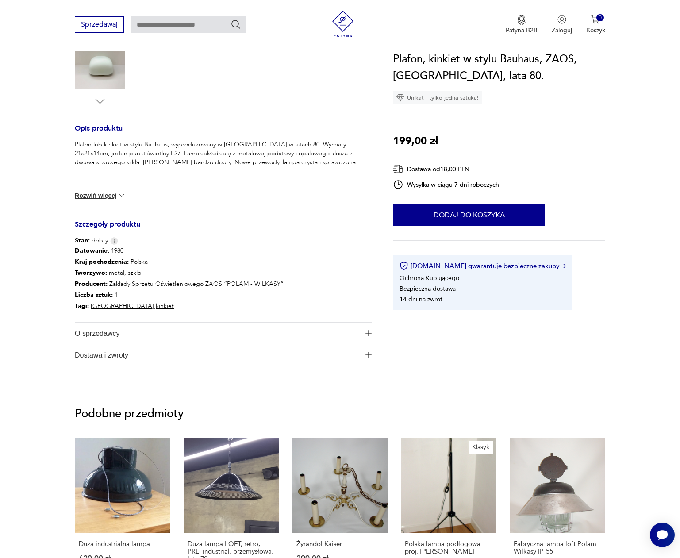
click at [107, 195] on button "Rozwiń więcej" at bounding box center [100, 195] width 51 height 9
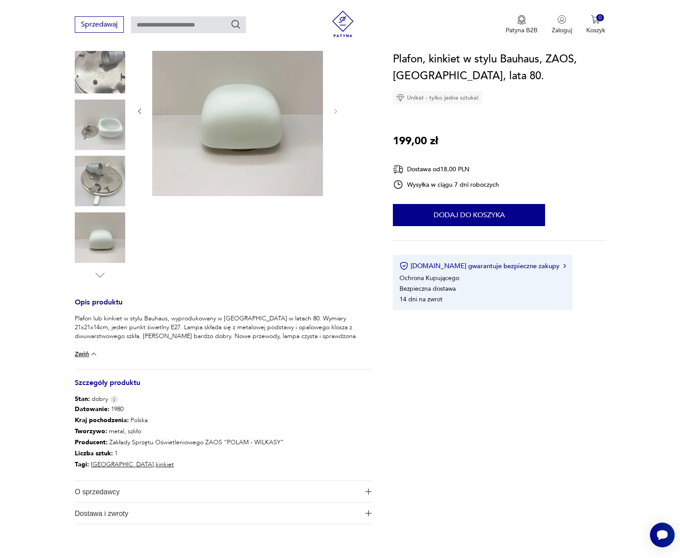
scroll to position [0, 0]
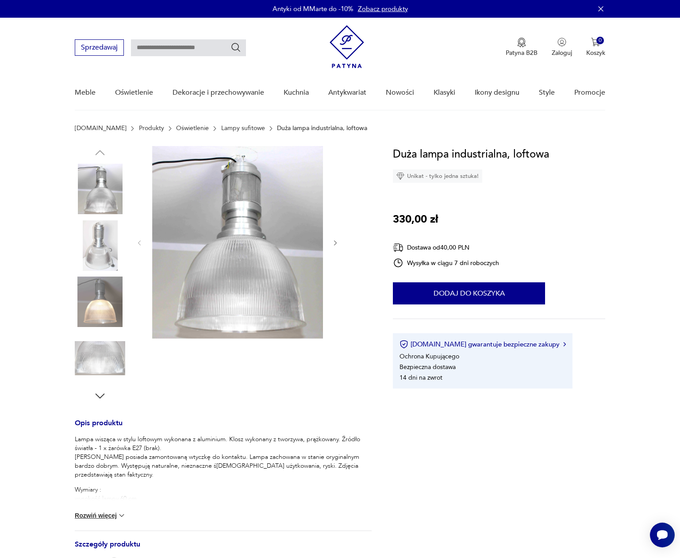
click img
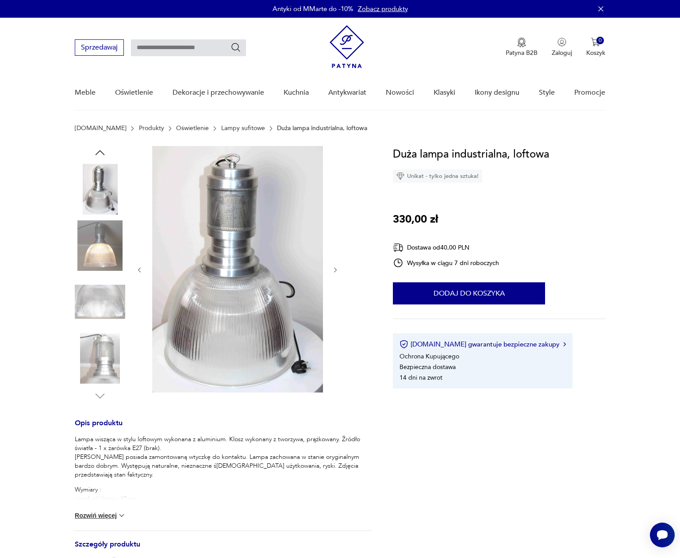
click img
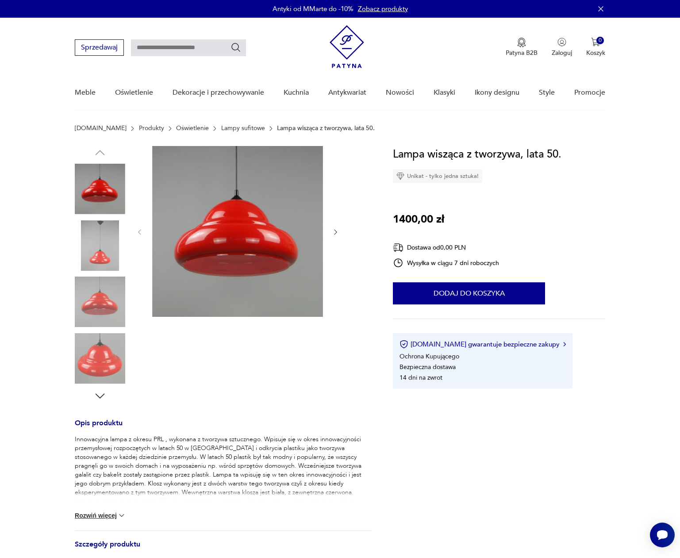
click at [106, 301] on img at bounding box center [100, 301] width 50 height 50
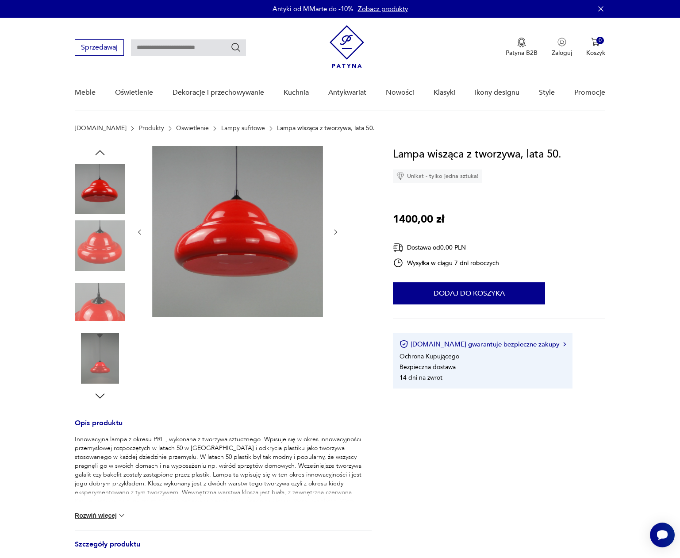
click at [106, 301] on img at bounding box center [100, 301] width 50 height 50
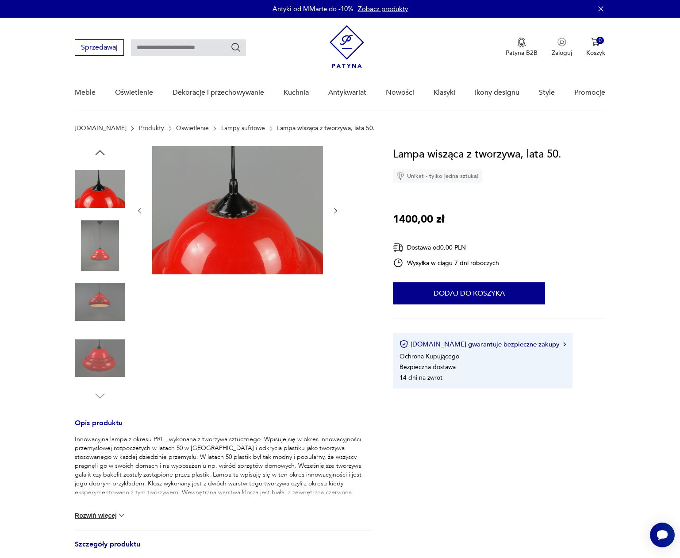
click at [100, 295] on img at bounding box center [100, 301] width 50 height 50
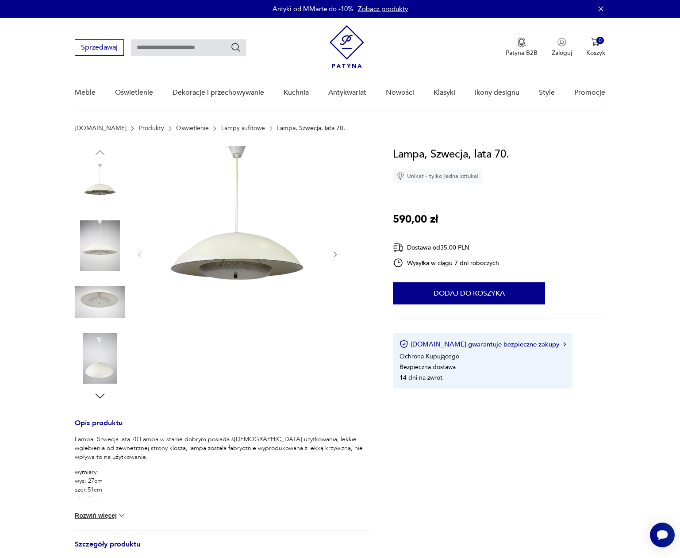
click at [91, 295] on img at bounding box center [100, 301] width 50 height 50
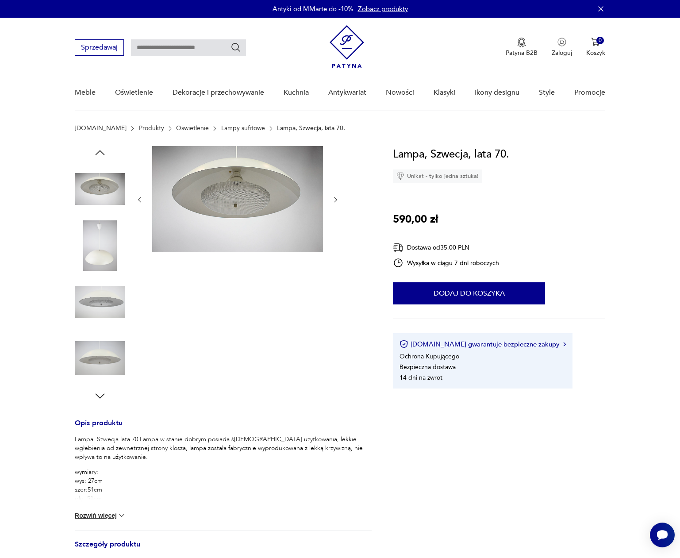
click at [272, 218] on img at bounding box center [237, 199] width 171 height 106
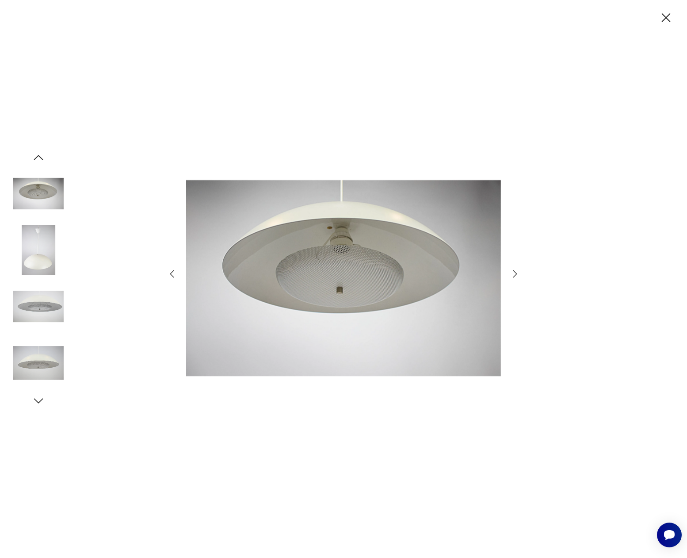
click at [516, 273] on icon "button" at bounding box center [515, 273] width 11 height 11
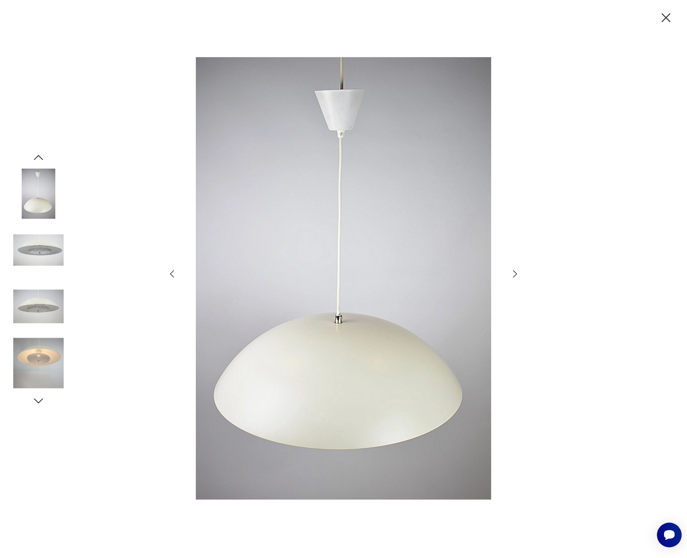
click at [516, 273] on icon "button" at bounding box center [515, 273] width 11 height 11
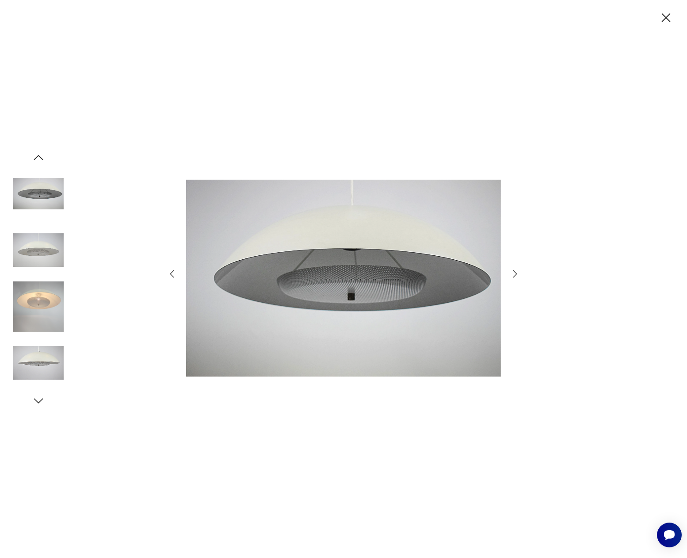
click at [516, 273] on icon "button" at bounding box center [515, 273] width 11 height 11
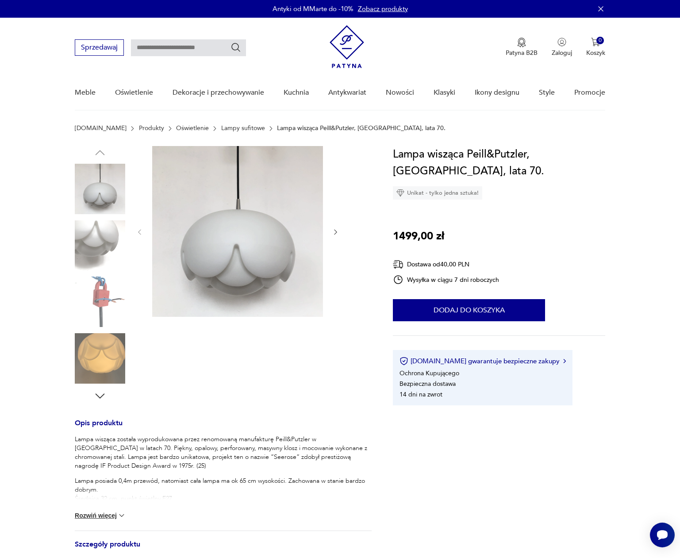
click at [102, 394] on icon "button" at bounding box center [99, 395] width 13 height 13
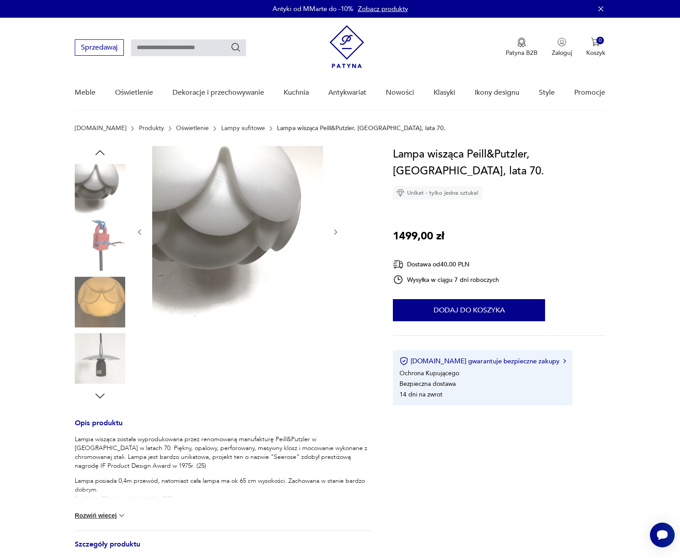
click at [102, 394] on icon "button" at bounding box center [99, 395] width 13 height 13
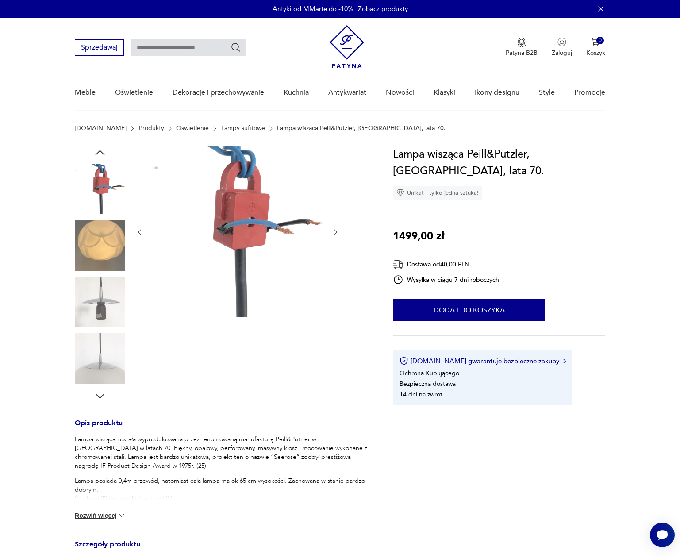
click at [102, 394] on icon "button" at bounding box center [99, 395] width 13 height 13
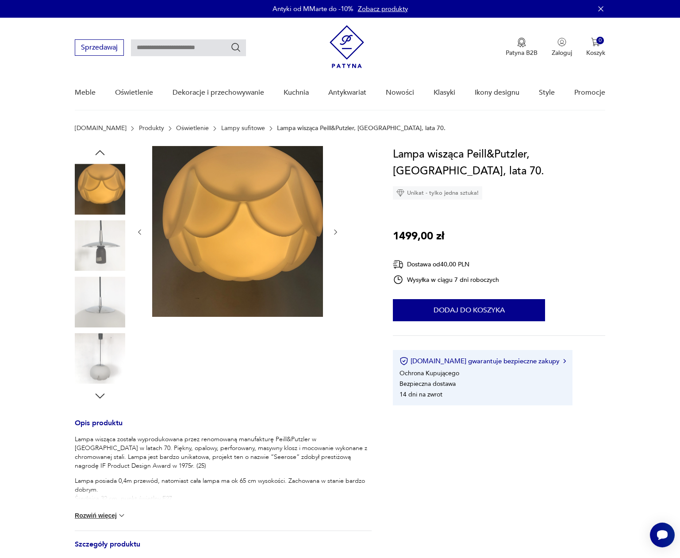
click at [102, 394] on icon "button" at bounding box center [99, 395] width 13 height 13
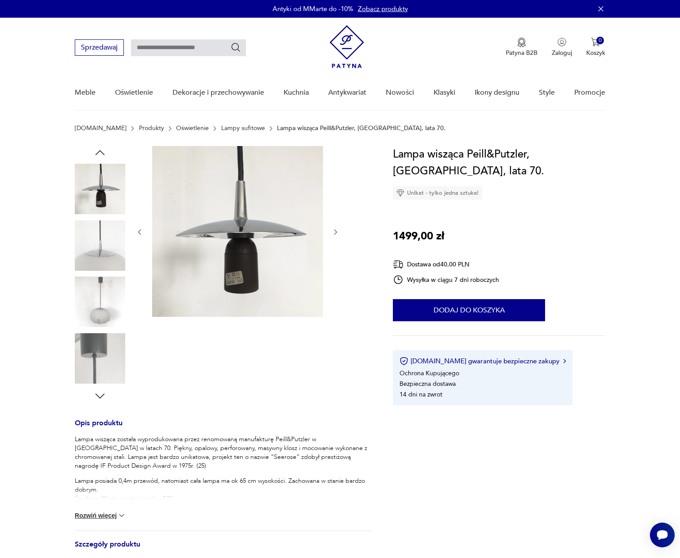
click at [104, 307] on img at bounding box center [100, 301] width 50 height 50
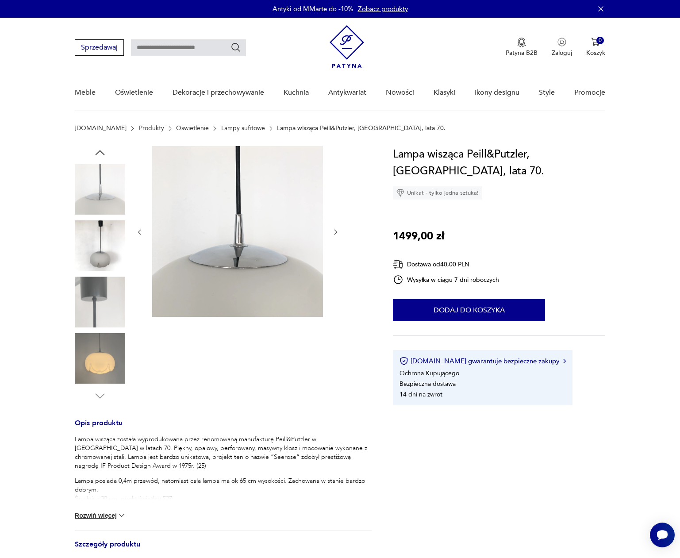
click at [95, 361] on img at bounding box center [100, 358] width 50 height 50
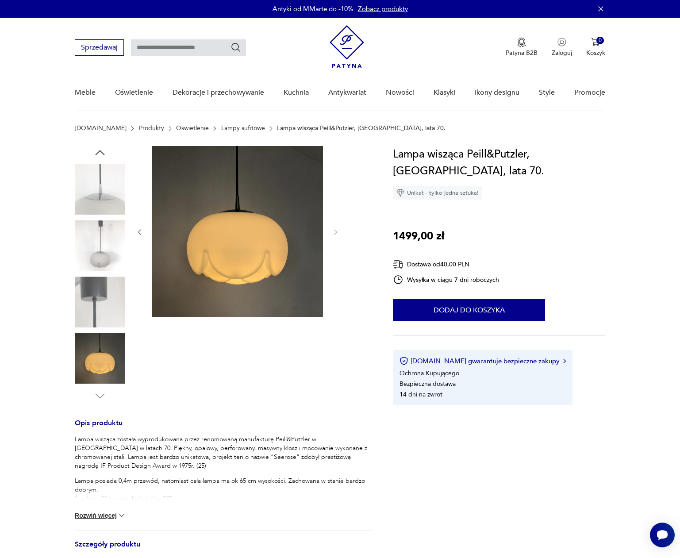
click at [107, 513] on button "Rozwiń więcej" at bounding box center [100, 515] width 51 height 9
